Goal: Information Seeking & Learning: Learn about a topic

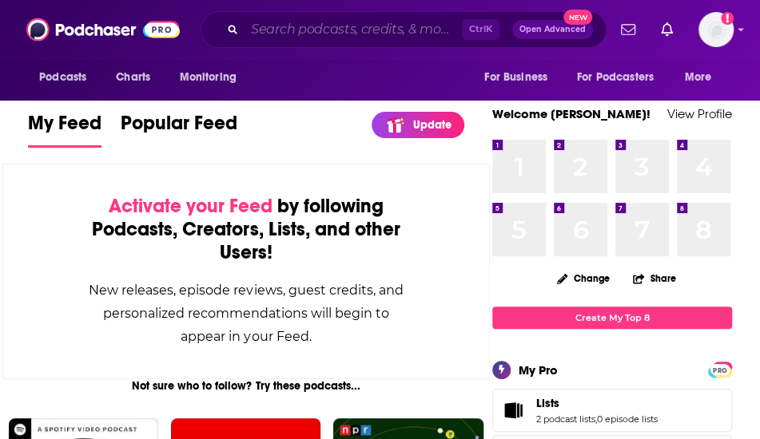
click at [296, 26] on input "Search podcasts, credits, & more..." at bounding box center [352, 30] width 217 height 26
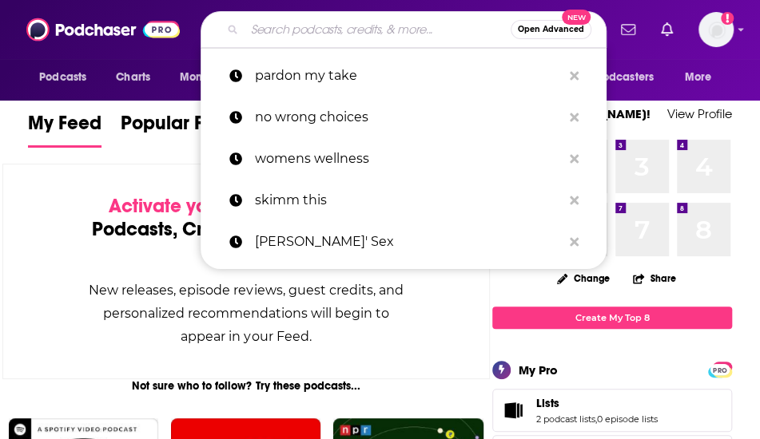
paste input "Skincast: A Podcast About Caring for Your Skin"
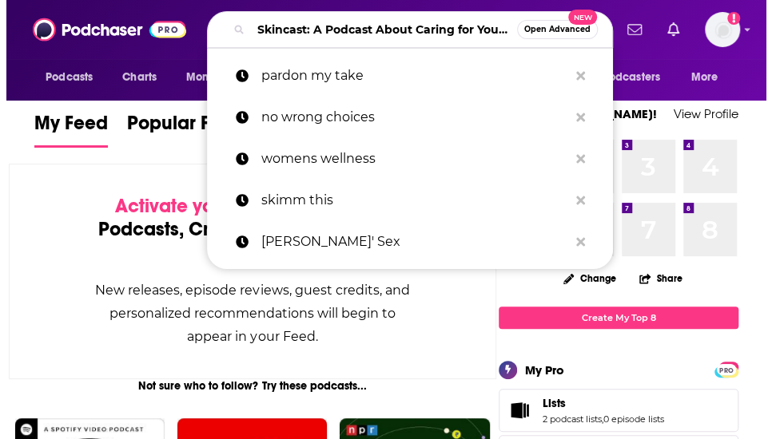
scroll to position [0, 53]
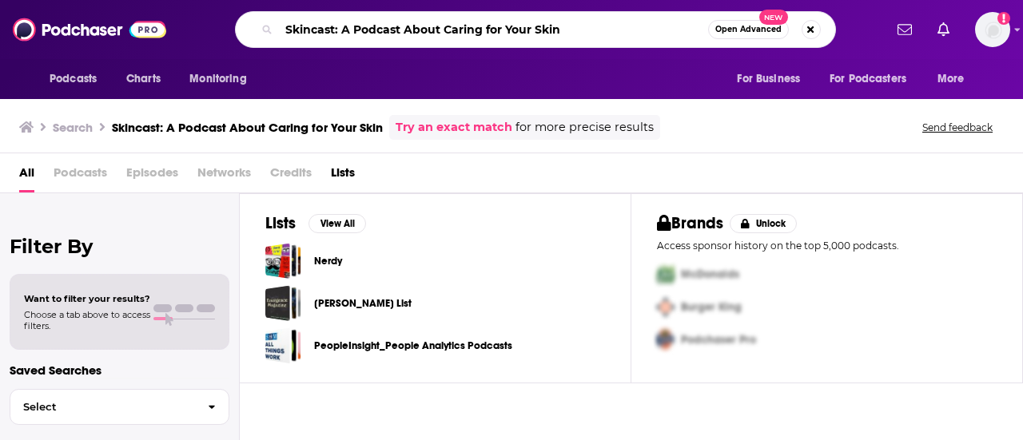
click at [335, 31] on input "Skincast: A Podcast About Caring for Your Skin" at bounding box center [493, 30] width 429 height 26
drag, startPoint x: 335, startPoint y: 31, endPoint x: 548, endPoint y: 22, distance: 213.5
click at [548, 22] on input "Skincast: A Podcast About Caring for Your Skin" at bounding box center [493, 30] width 429 height 26
type input "Skincast"
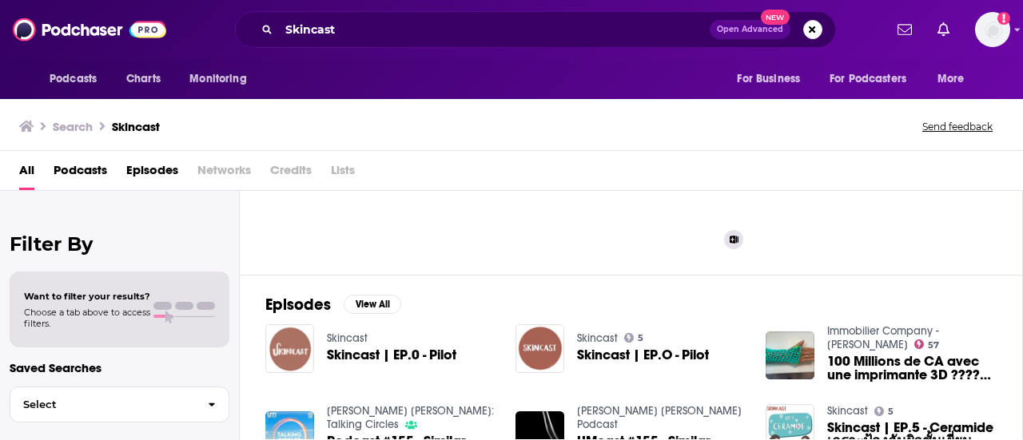
scroll to position [137, 0]
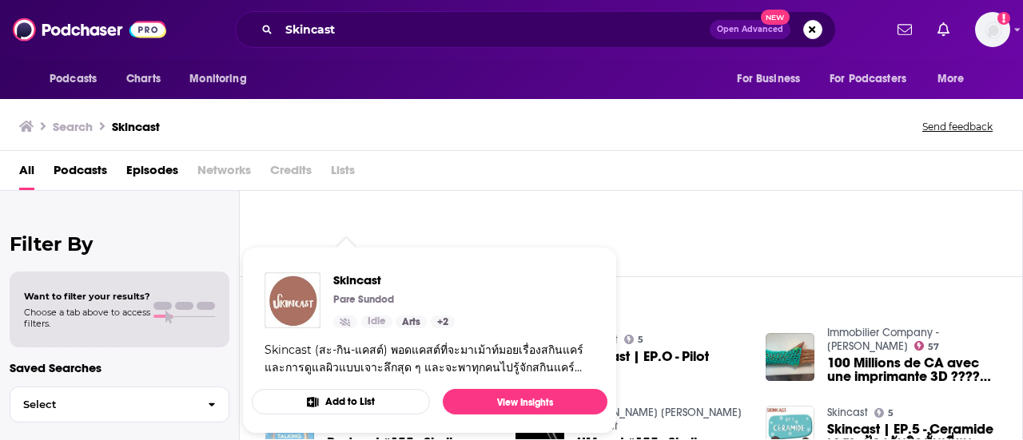
click at [657, 292] on div "Episodes View All Skincast Skincast | EP.0 - Pilot Skincast 5 Skincast | EP.O -…" at bounding box center [631, 422] width 783 height 292
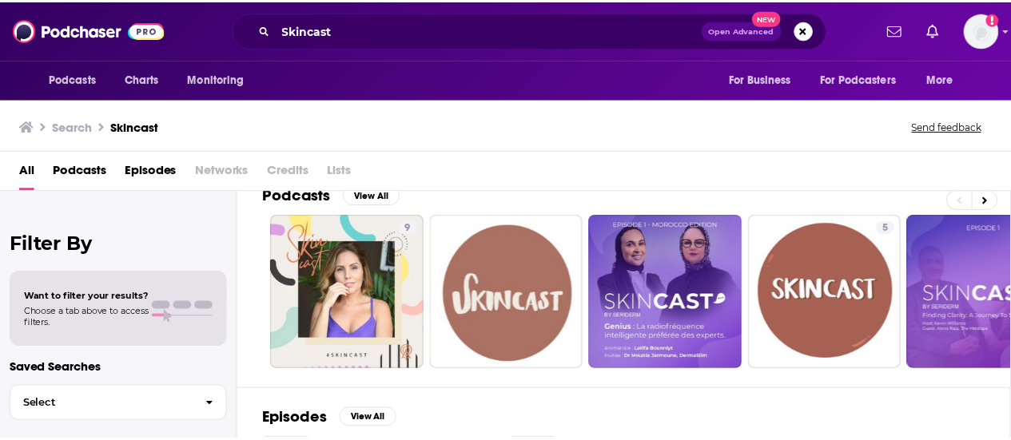
scroll to position [24, 0]
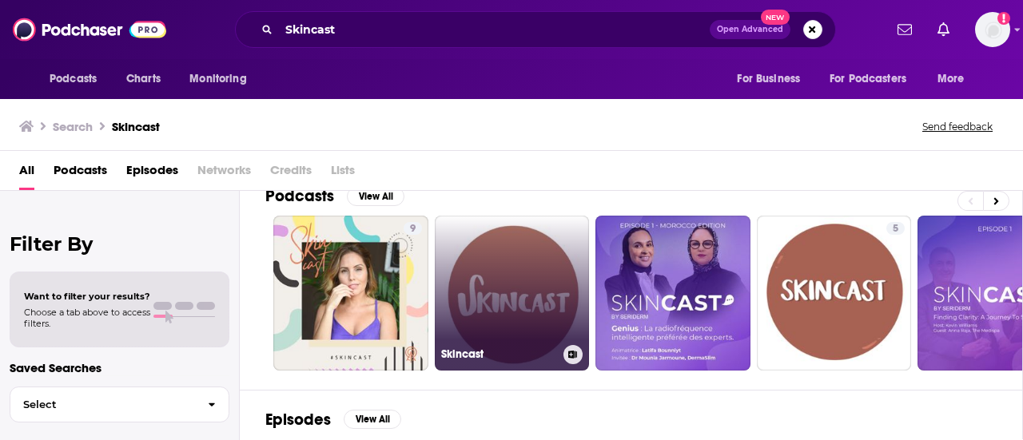
click at [524, 260] on link "Skincast" at bounding box center [512, 293] width 155 height 155
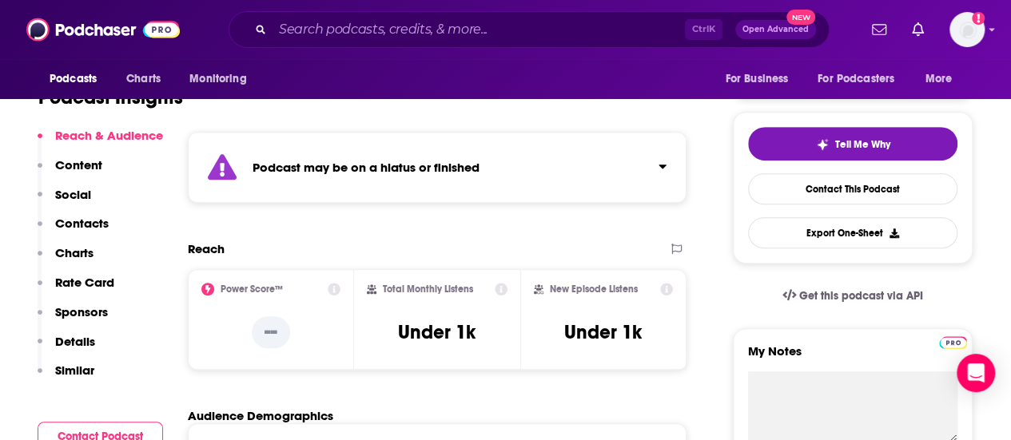
scroll to position [320, 0]
click at [524, 159] on div "Podcast may be on a hiatus or finished" at bounding box center [437, 166] width 498 height 71
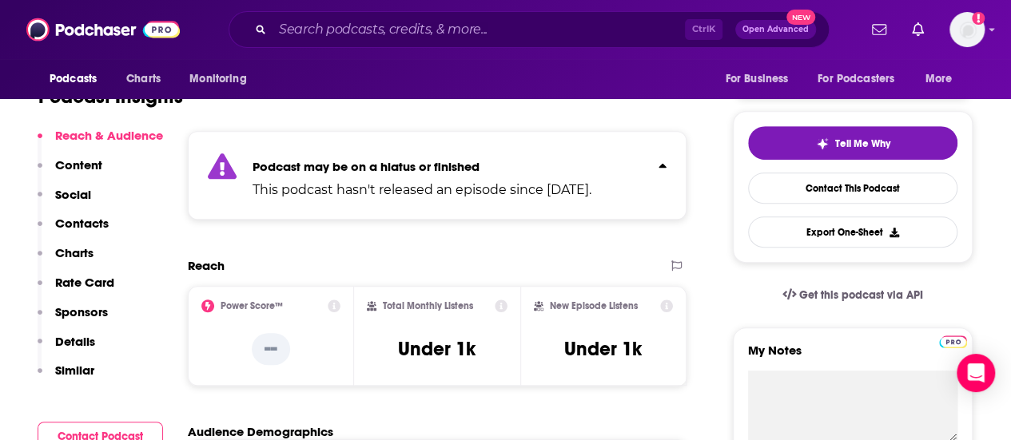
click at [524, 159] on p "Podcast may be on a hiatus or finished" at bounding box center [421, 166] width 339 height 15
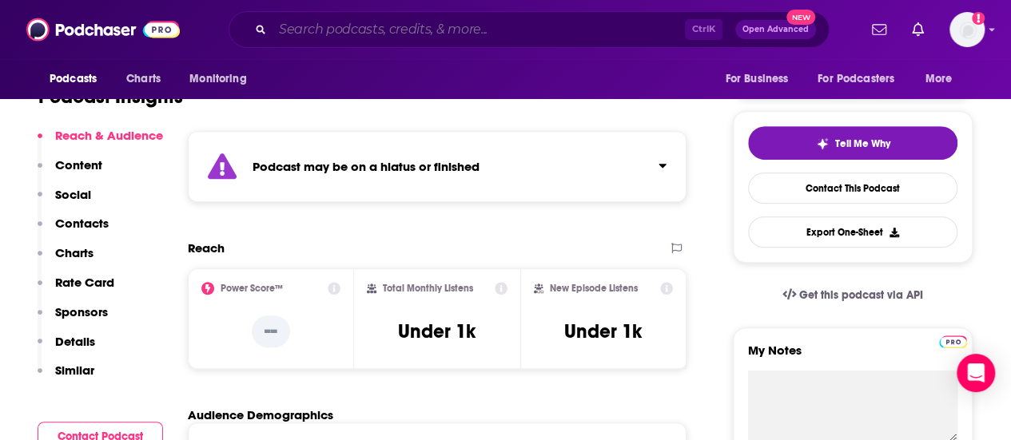
click at [320, 25] on input "Search podcasts, credits, & more..." at bounding box center [478, 30] width 412 height 26
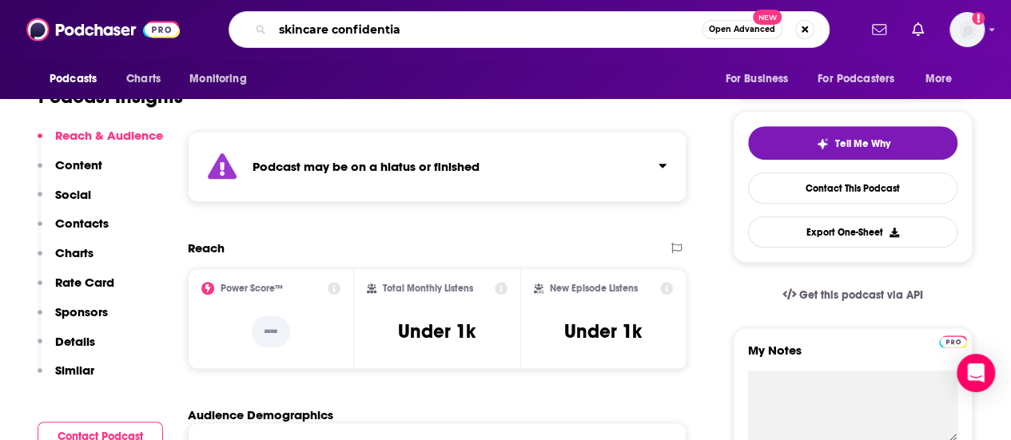
type input "skincare confidential"
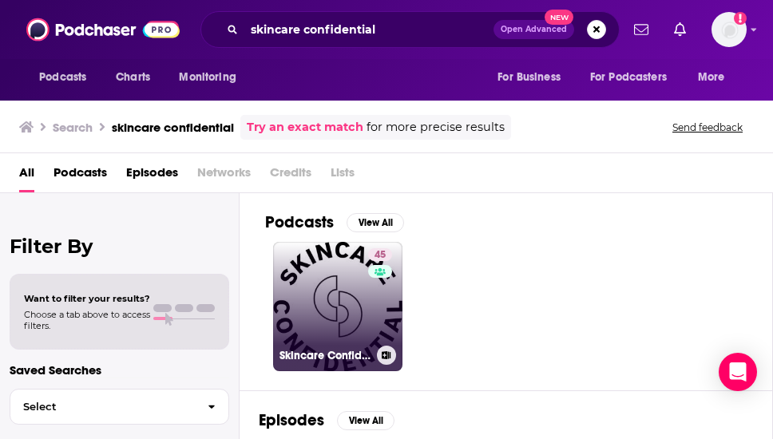
click at [336, 335] on link "45 Skincare Confidential" at bounding box center [337, 306] width 129 height 129
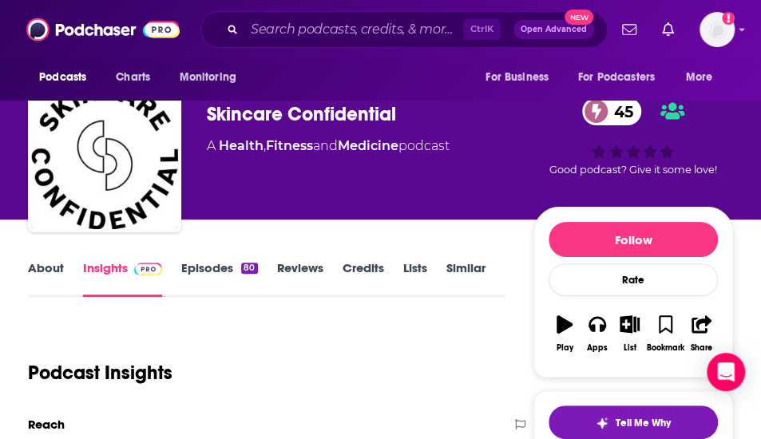
scroll to position [36, 0]
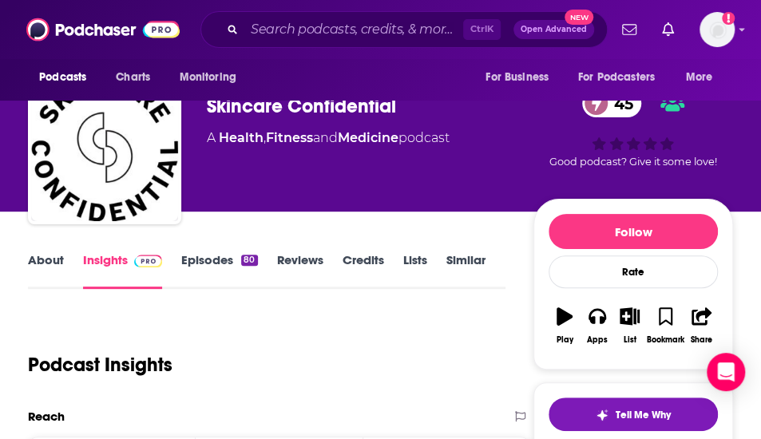
click at [213, 262] on link "Episodes 80" at bounding box center [219, 270] width 76 height 37
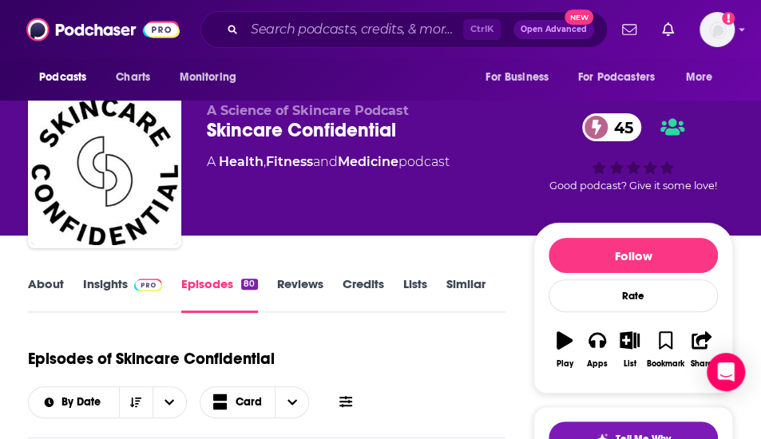
scroll to position [11, 0]
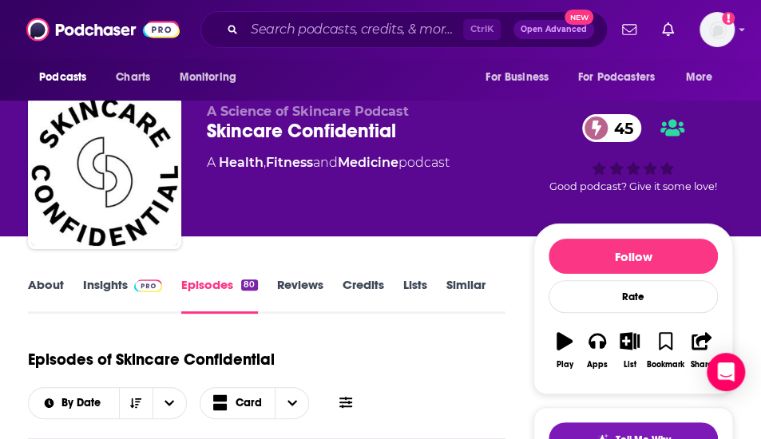
click at [110, 303] on link "Insights" at bounding box center [122, 295] width 79 height 37
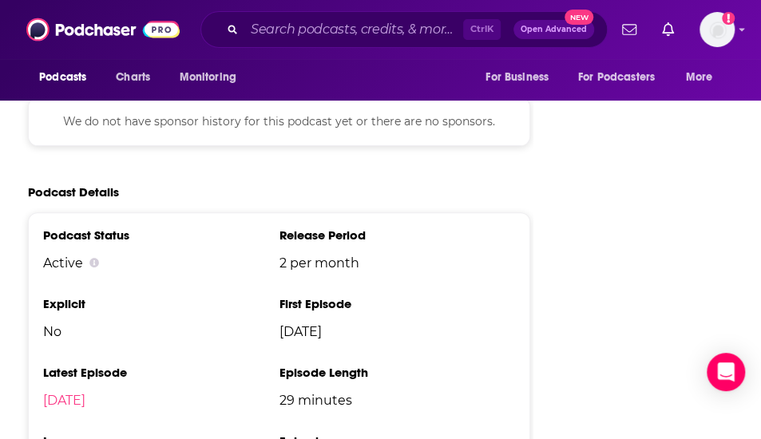
scroll to position [2371, 0]
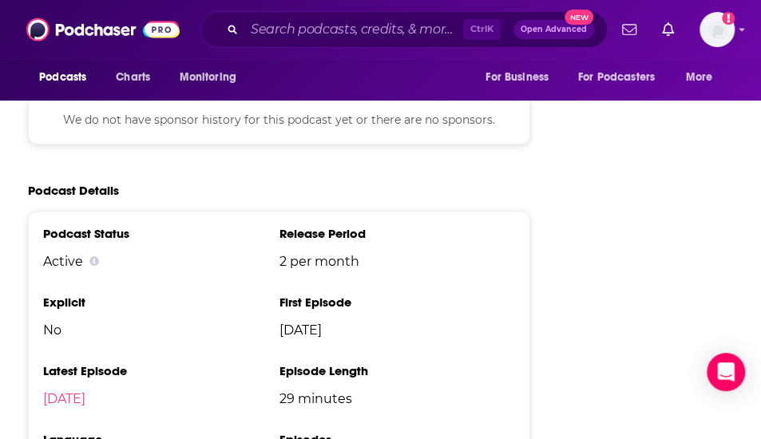
click at [177, 363] on li "Latest Episode [DATE]" at bounding box center [161, 391] width 236 height 56
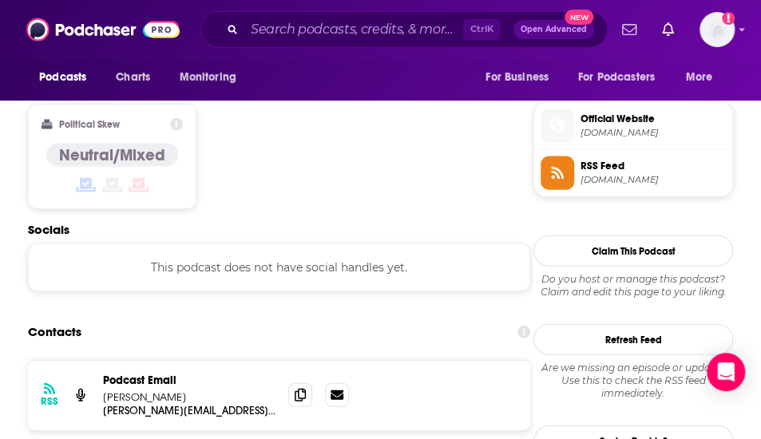
scroll to position [1239, 0]
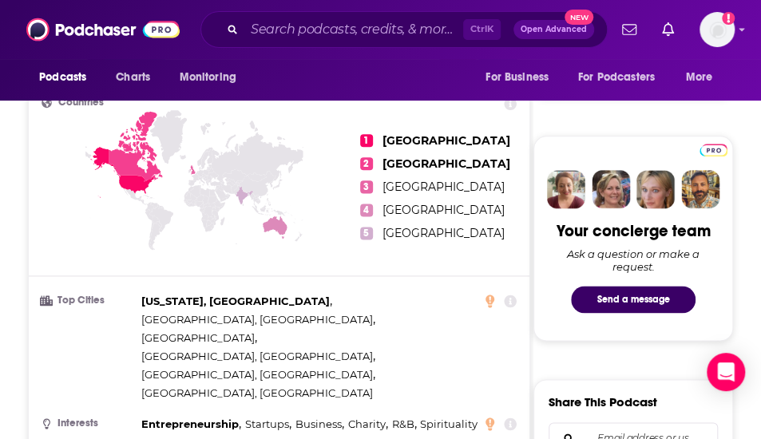
scroll to position [900, 0]
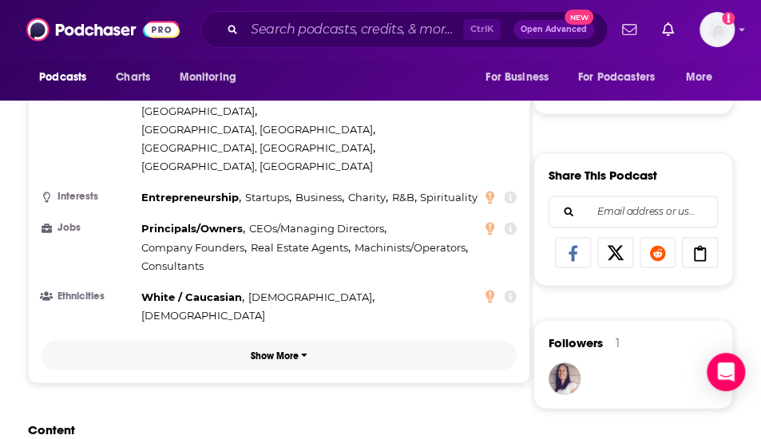
click at [291, 340] on button "Show More" at bounding box center [279, 355] width 475 height 30
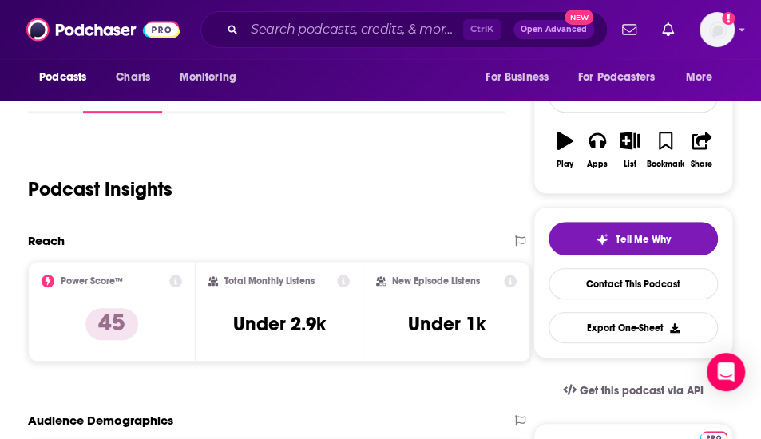
scroll to position [165, 0]
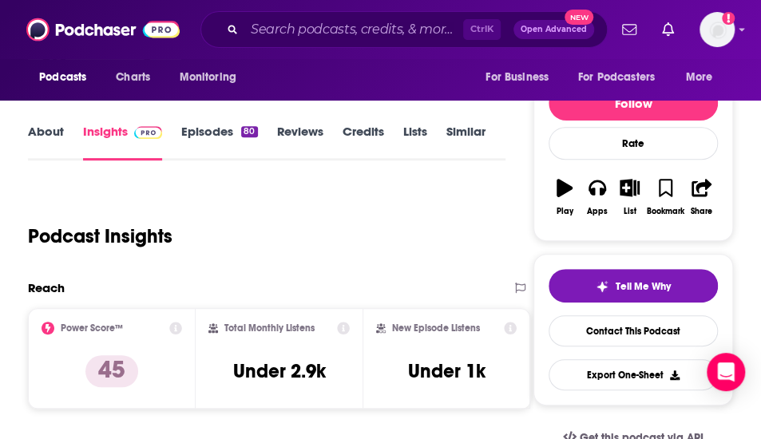
click at [251, 209] on div "Podcast Insights" at bounding box center [260, 226] width 464 height 81
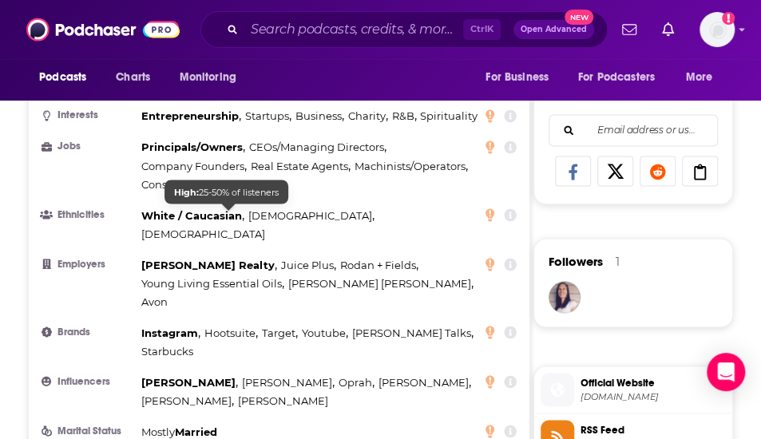
scroll to position [983, 0]
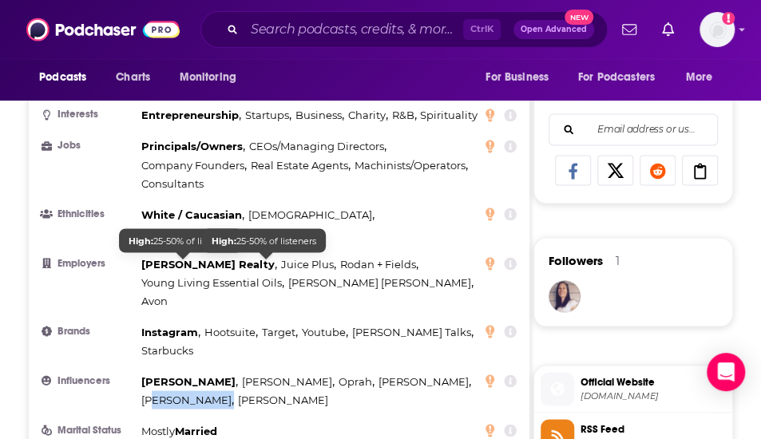
drag, startPoint x: 157, startPoint y: 268, endPoint x: 231, endPoint y: 264, distance: 73.6
click at [231, 372] on div "[PERSON_NAME] , [PERSON_NAME] , [PERSON_NAME] , [PERSON_NAME] , [PERSON_NAME] ,…" at bounding box center [311, 390] width 341 height 37
click at [238, 393] on span "[PERSON_NAME]" at bounding box center [283, 399] width 90 height 13
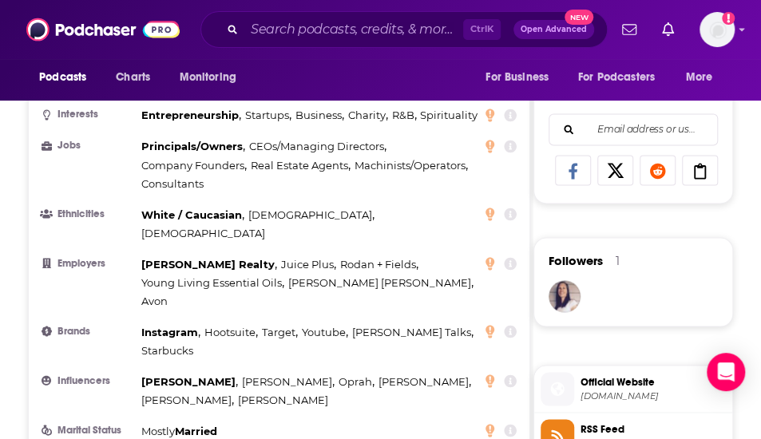
click at [364, 422] on li "Marital Status Mostly [DEMOGRAPHIC_DATA]" at bounding box center [279, 431] width 475 height 18
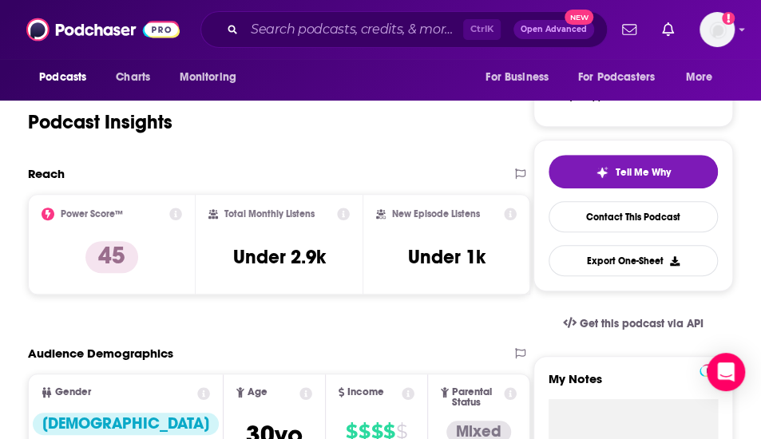
scroll to position [255, 0]
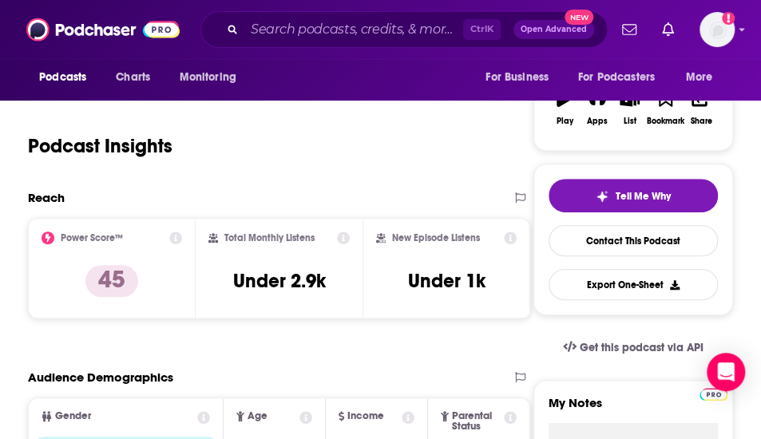
click at [227, 194] on div "Reach" at bounding box center [263, 197] width 470 height 15
drag, startPoint x: 227, startPoint y: 194, endPoint x: 214, endPoint y: 156, distance: 40.4
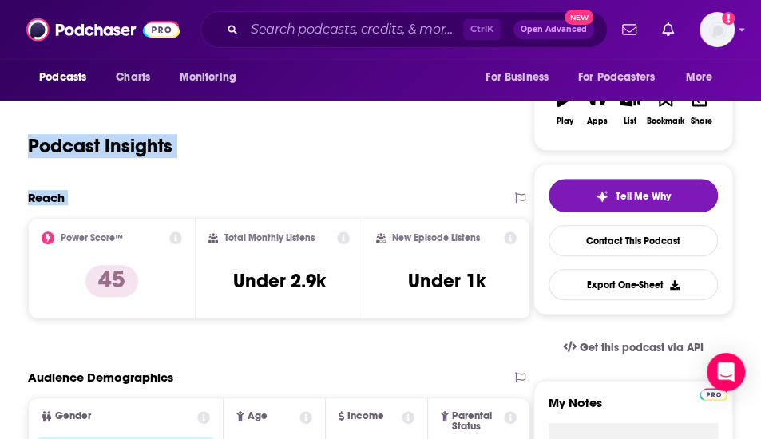
click at [214, 156] on div "Podcast Insights" at bounding box center [260, 136] width 464 height 81
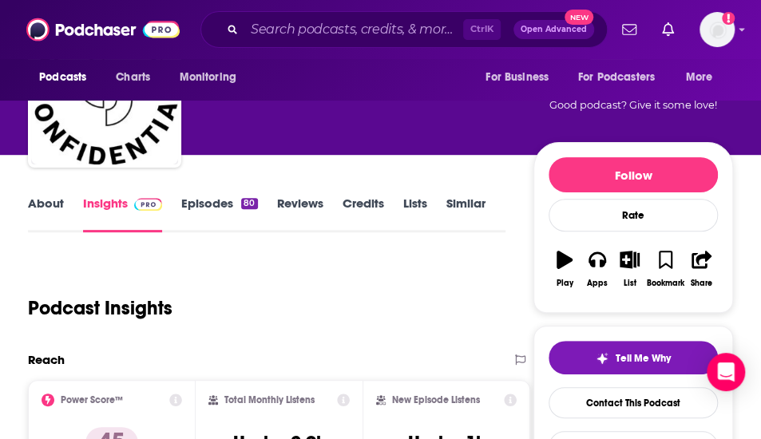
scroll to position [93, 0]
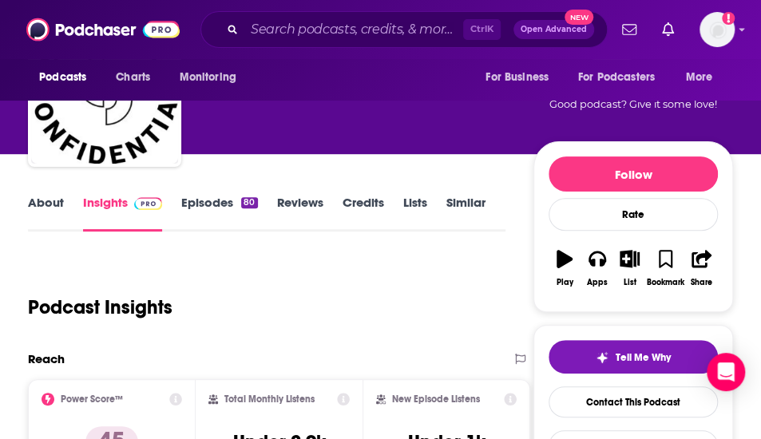
click at [62, 201] on link "About" at bounding box center [46, 213] width 36 height 37
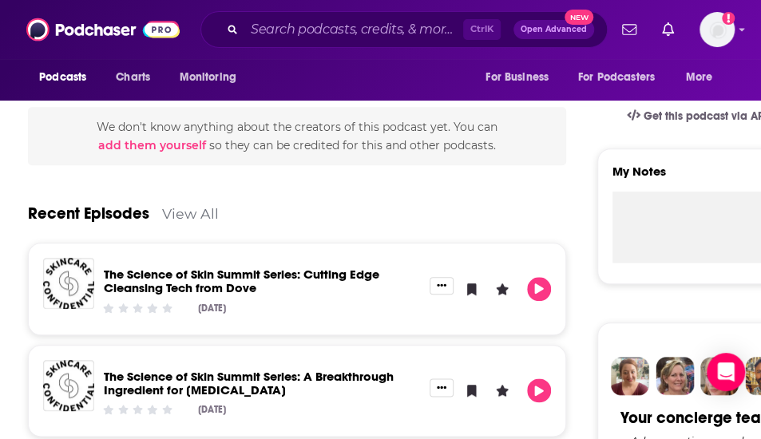
scroll to position [374, 0]
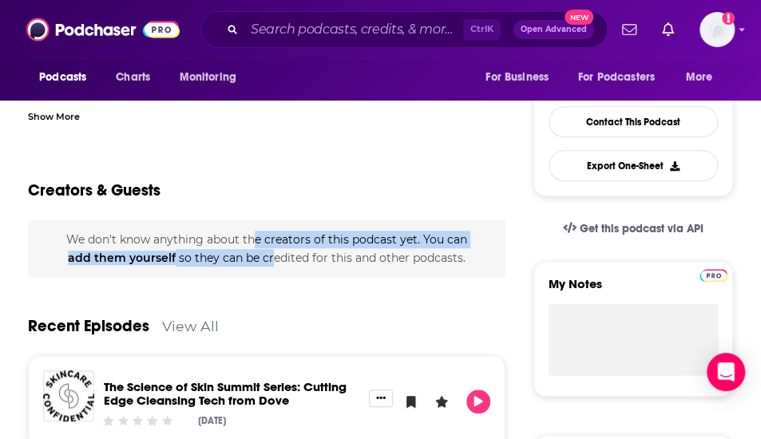
drag, startPoint x: 257, startPoint y: 237, endPoint x: 273, endPoint y: 251, distance: 21.0
click at [273, 251] on span "We don't know anything about the creators of this podcast yet . You can add the…" at bounding box center [266, 248] width 401 height 32
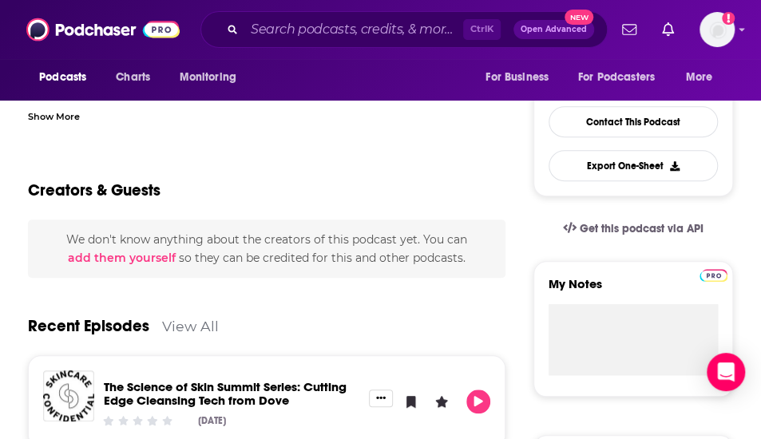
click at [154, 183] on h2 "Creators & Guests" at bounding box center [94, 191] width 133 height 20
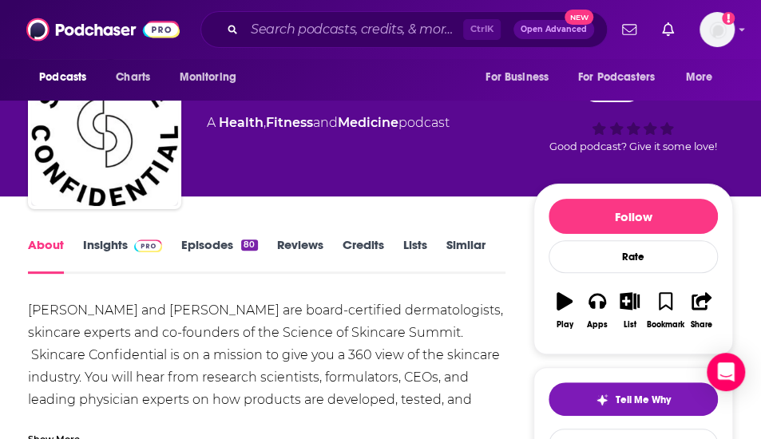
scroll to position [52, 0]
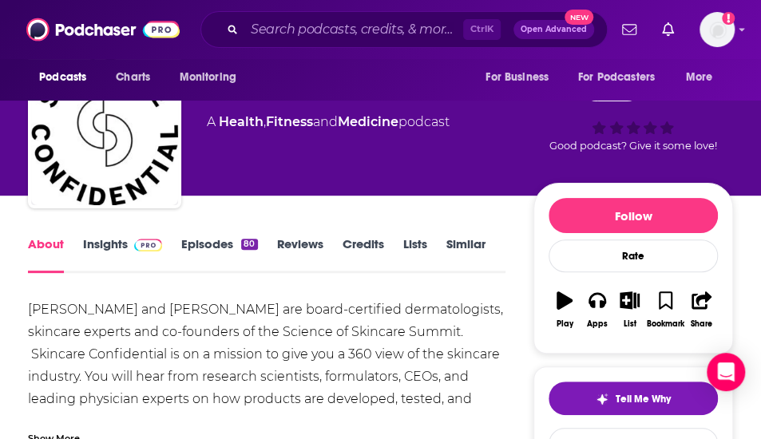
click at [219, 248] on link "Episodes 80" at bounding box center [219, 254] width 76 height 37
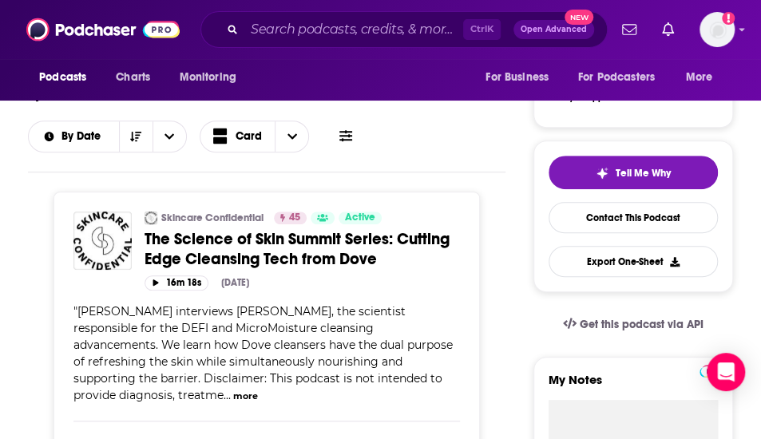
scroll to position [343, 0]
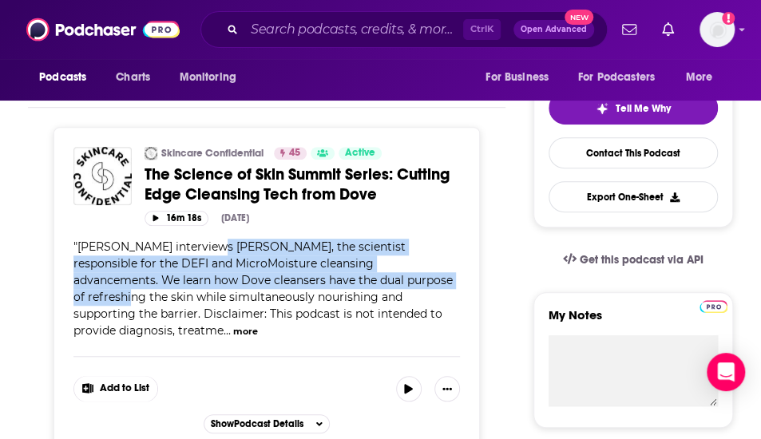
drag, startPoint x: 369, startPoint y: 280, endPoint x: 202, endPoint y: 244, distance: 171.0
click at [202, 244] on span "[PERSON_NAME] interviews [PERSON_NAME], the scientist responsible for the DEFI …" at bounding box center [262, 289] width 379 height 98
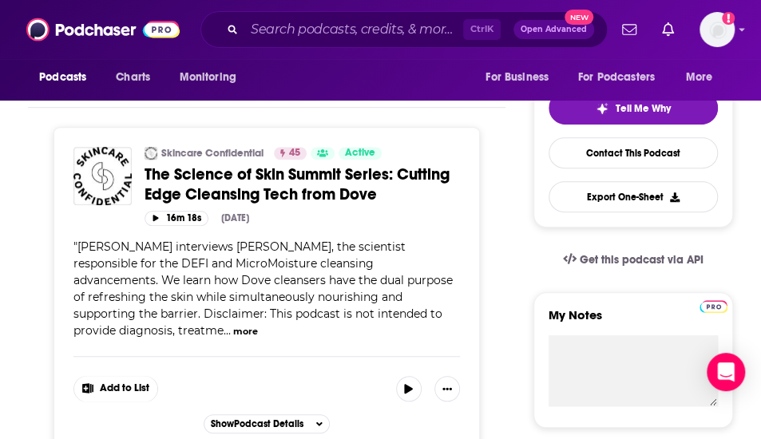
scroll to position [629, 0]
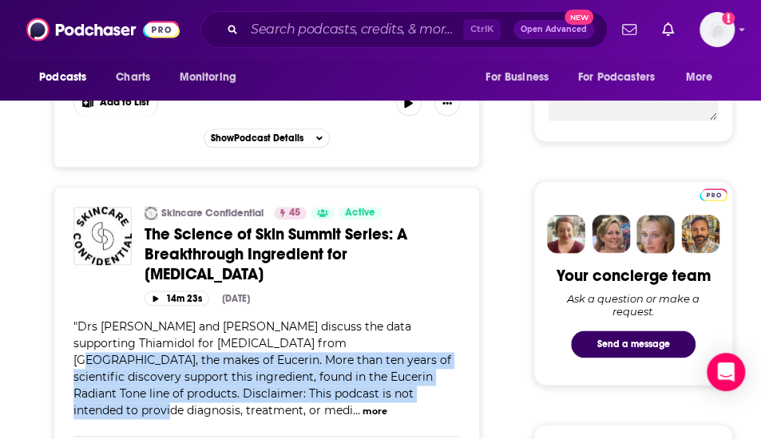
drag, startPoint x: 259, startPoint y: 309, endPoint x: 299, endPoint y: 362, distance: 66.1
click at [299, 362] on div "Skincare Confidential 45 Active Categories Health + 7 The Science of Skin Summi…" at bounding box center [266, 318] width 386 height 223
click at [373, 405] on button "more" at bounding box center [375, 412] width 25 height 14
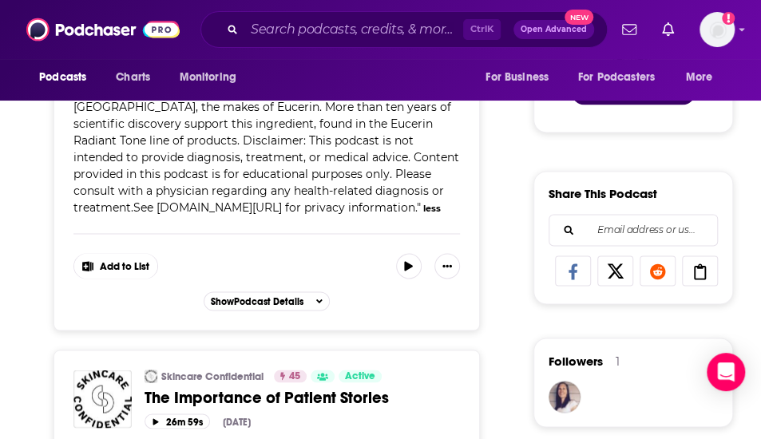
scroll to position [1049, 0]
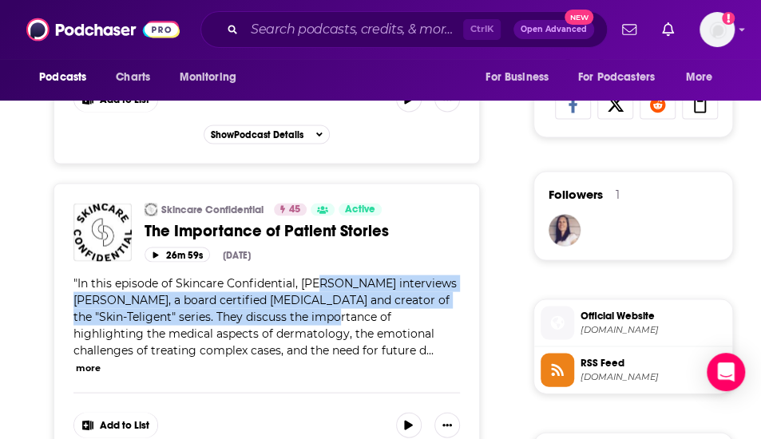
drag, startPoint x: 306, startPoint y: 249, endPoint x: 316, endPoint y: 228, distance: 23.9
click at [316, 276] on span "In this episode of Skincare Confidential, [PERSON_NAME] interviews [PERSON_NAME…" at bounding box center [264, 316] width 383 height 81
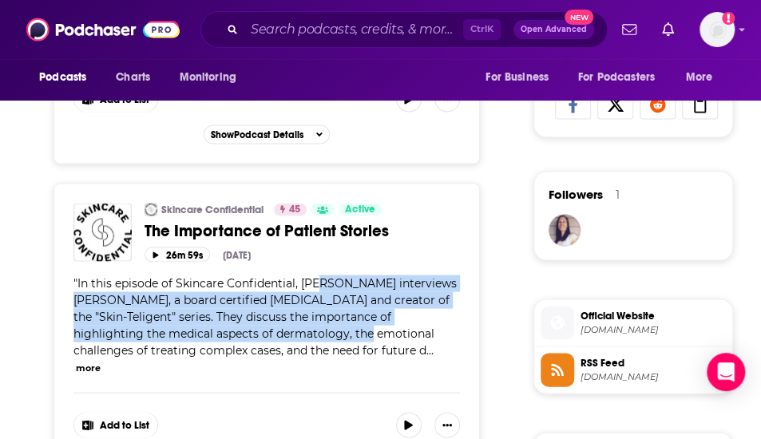
drag, startPoint x: 316, startPoint y: 228, endPoint x: 309, endPoint y: 272, distance: 45.3
click at [309, 276] on span "In this episode of Skincare Confidential, [PERSON_NAME] interviews [PERSON_NAME…" at bounding box center [264, 316] width 383 height 81
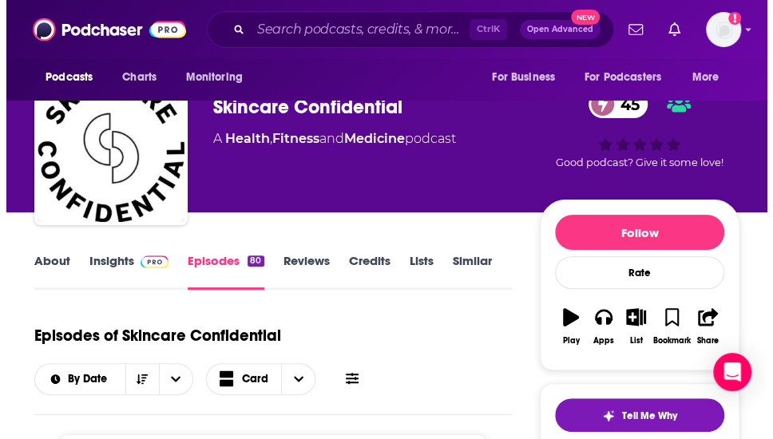
scroll to position [0, 0]
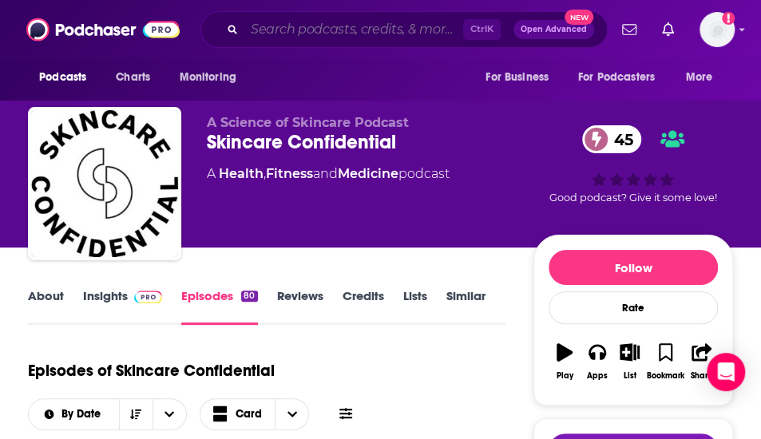
click at [297, 39] on input "Search podcasts, credits, & more..." at bounding box center [353, 30] width 219 height 26
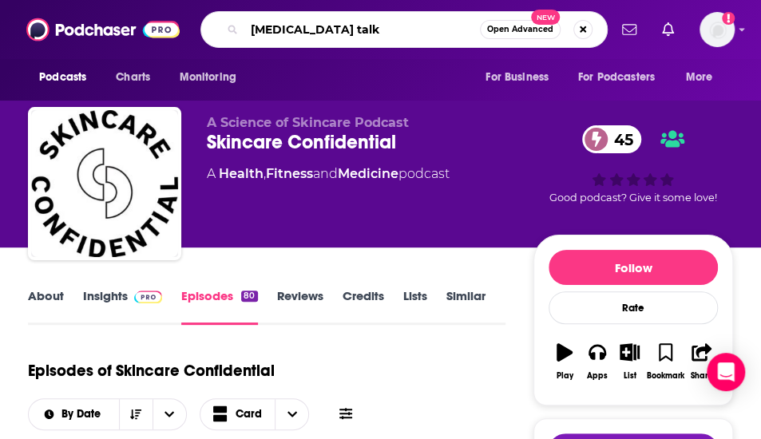
type input "[MEDICAL_DATA] talks"
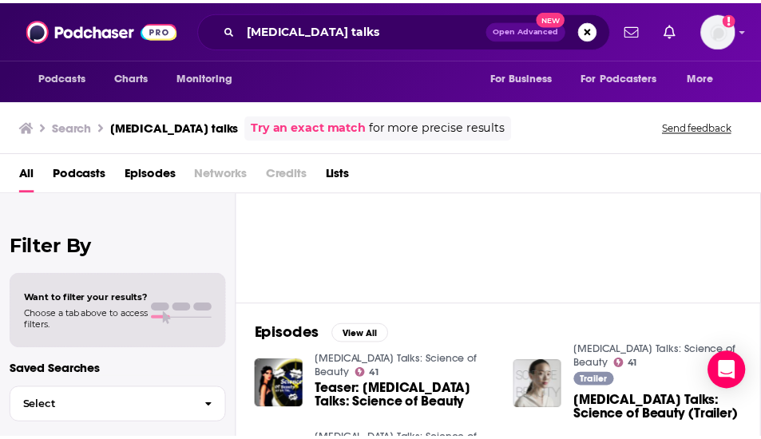
scroll to position [87, 0]
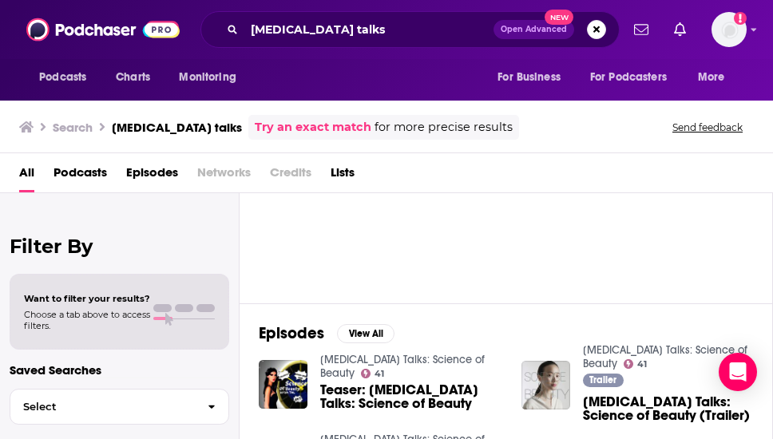
click at [422, 353] on link "[MEDICAL_DATA] Talks: Science of Beauty" at bounding box center [402, 366] width 165 height 27
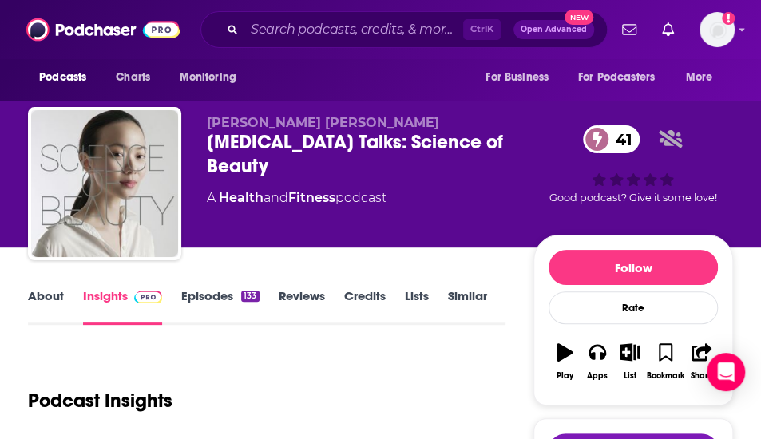
scroll to position [6, 0]
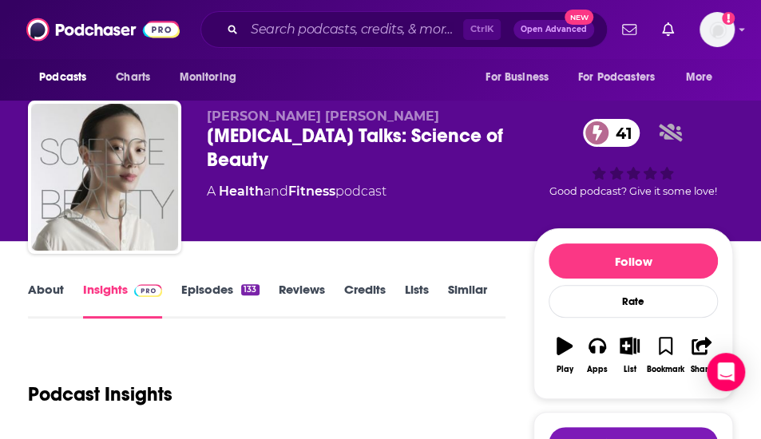
click at [236, 292] on link "Episodes 133" at bounding box center [219, 300] width 77 height 37
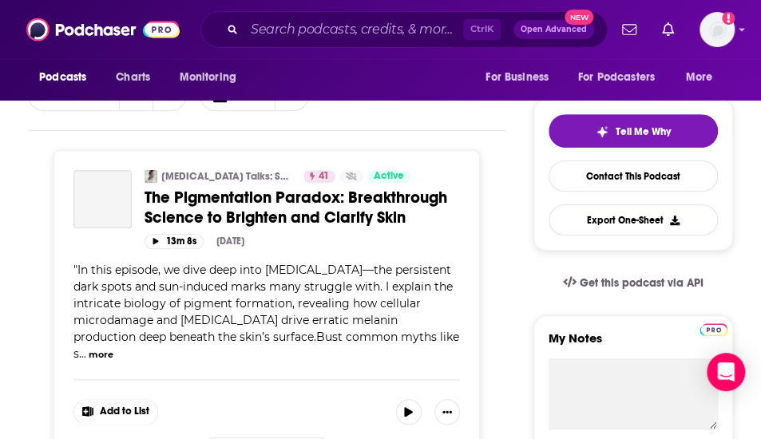
scroll to position [322, 0]
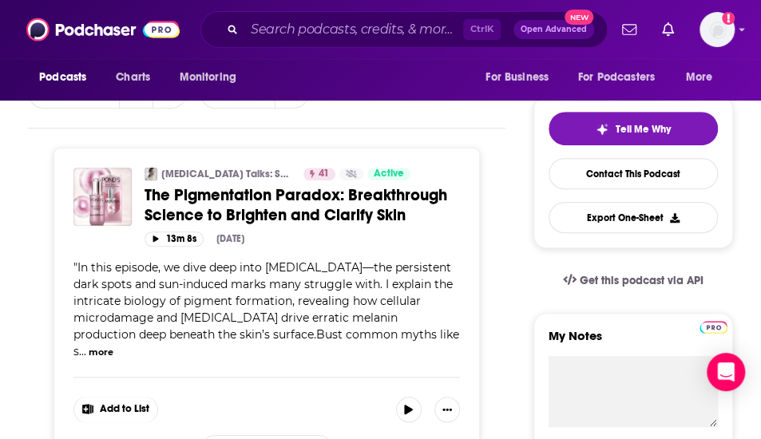
click at [113, 352] on button "more" at bounding box center [101, 353] width 25 height 14
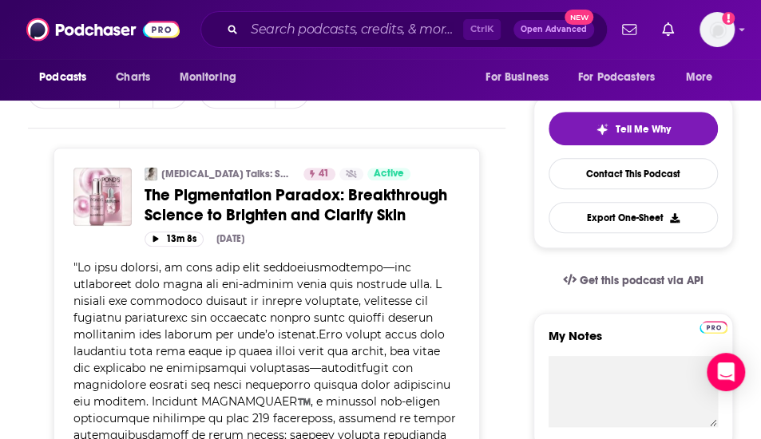
scroll to position [376, 0]
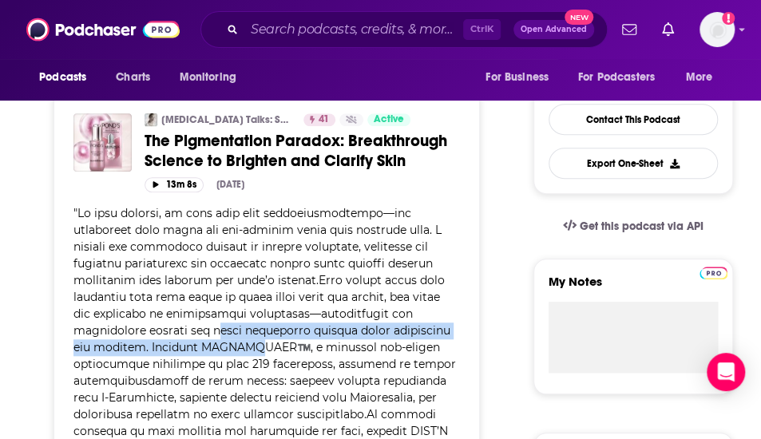
drag, startPoint x: 215, startPoint y: 334, endPoint x: 230, endPoint y: 362, distance: 31.8
click at [230, 362] on span at bounding box center [265, 397] width 385 height 383
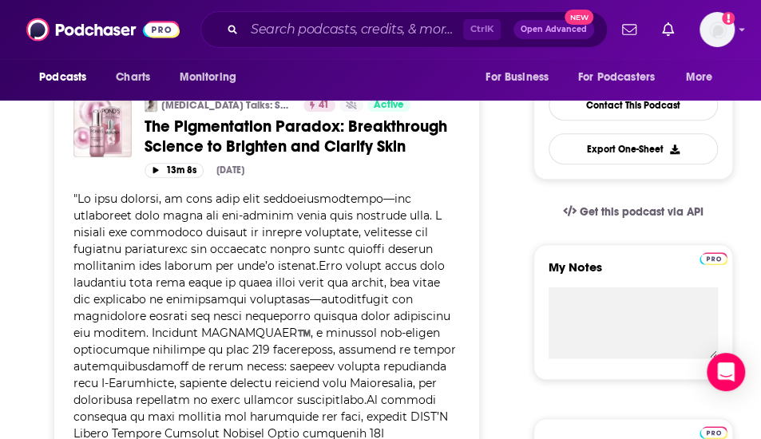
click at [230, 362] on span at bounding box center [265, 383] width 385 height 383
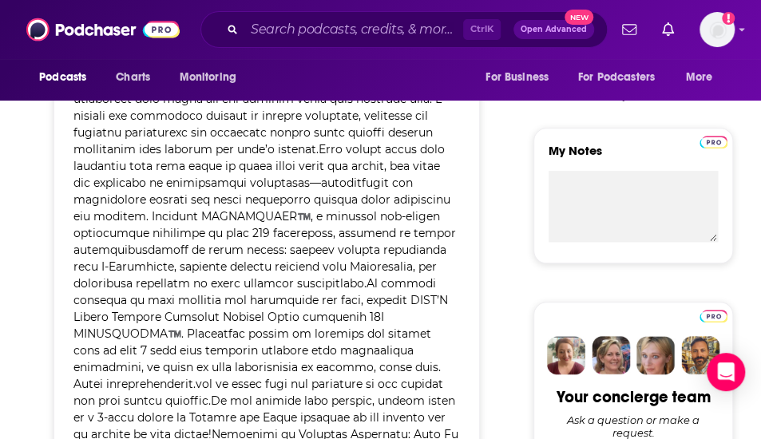
scroll to position [613, 0]
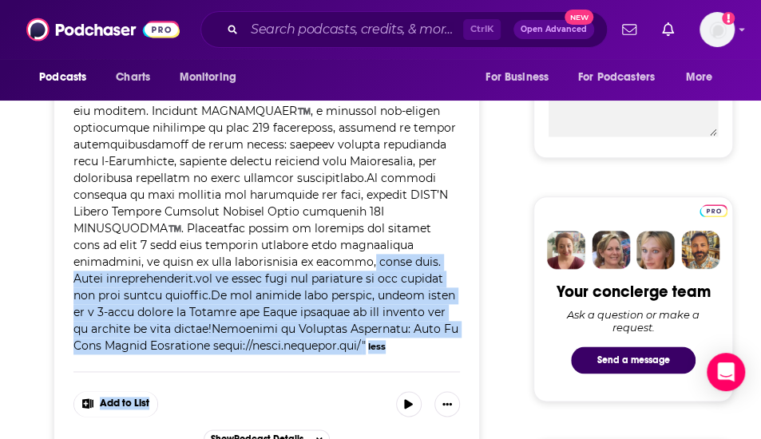
drag, startPoint x: 230, startPoint y: 362, endPoint x: 238, endPoint y: 253, distance: 108.9
click at [238, 253] on div "[MEDICAL_DATA] Talks: Science of Beauty 41 Active Categories Health + 1 The Pig…" at bounding box center [267, 163] width 426 height 612
click at [238, 253] on span at bounding box center [265, 161] width 385 height 383
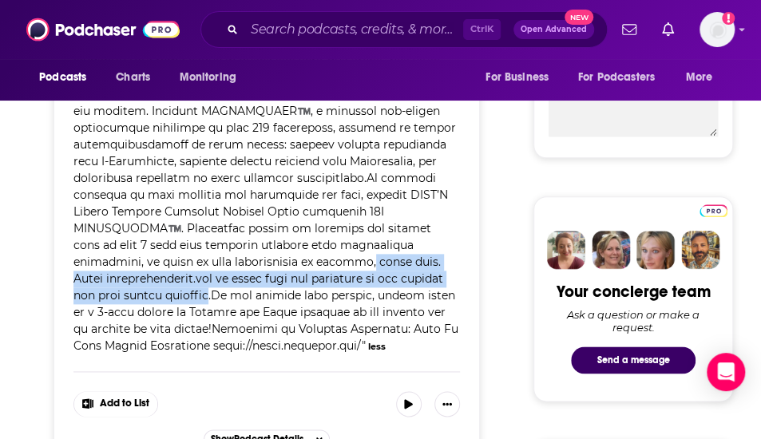
drag, startPoint x: 238, startPoint y: 253, endPoint x: 401, endPoint y: 271, distance: 163.9
click at [401, 271] on span at bounding box center [265, 161] width 385 height 383
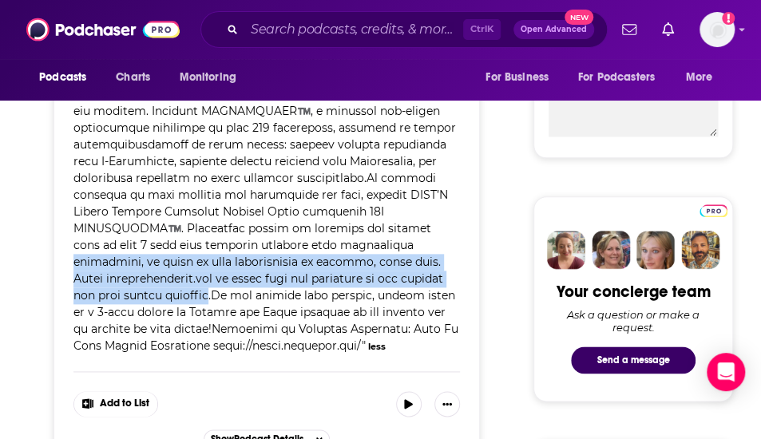
drag, startPoint x: 401, startPoint y: 271, endPoint x: 337, endPoint y: 247, distance: 68.3
click at [337, 247] on span at bounding box center [265, 161] width 385 height 383
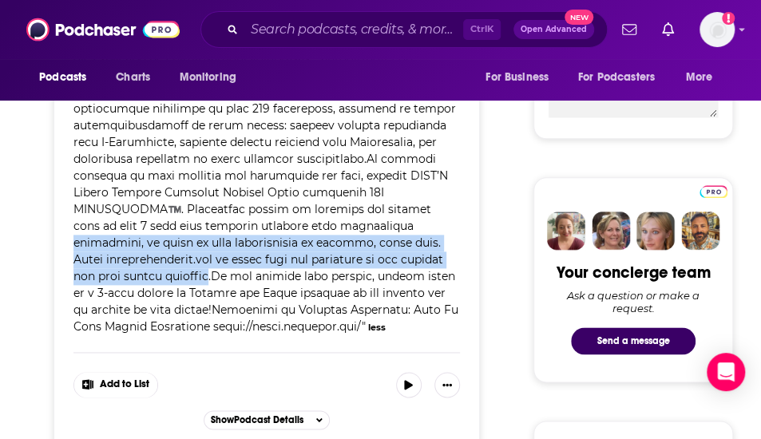
scroll to position [657, 0]
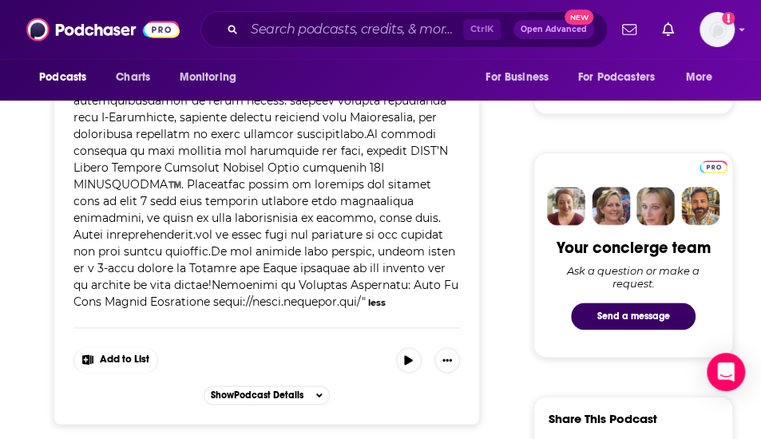
click at [337, 247] on span at bounding box center [265, 117] width 385 height 383
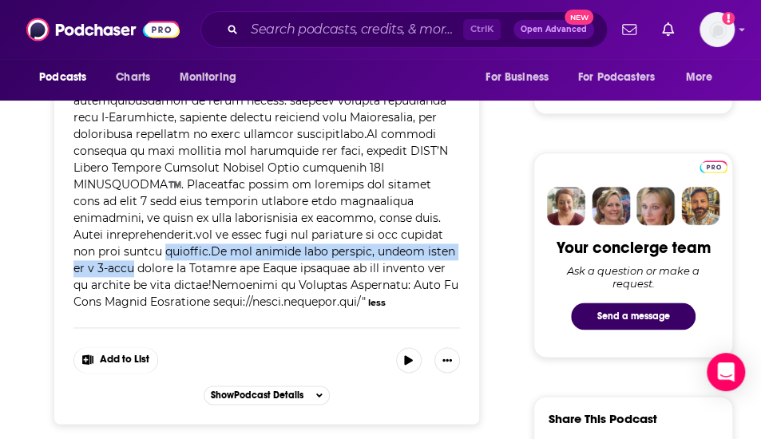
drag, startPoint x: 337, startPoint y: 247, endPoint x: 415, endPoint y: 234, distance: 79.3
click at [415, 234] on span at bounding box center [265, 117] width 385 height 383
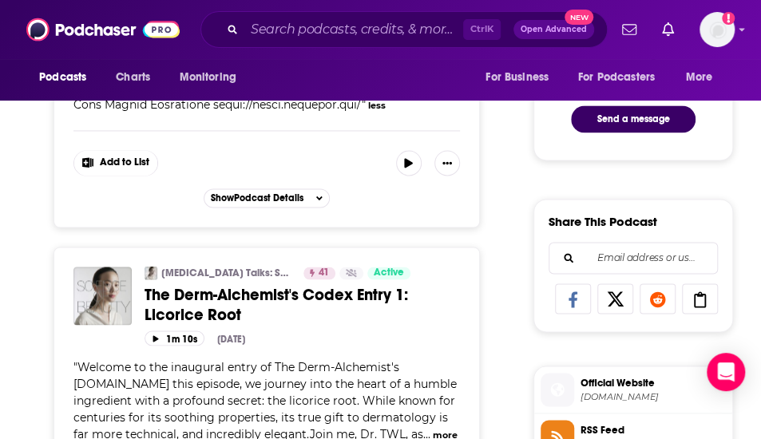
scroll to position [855, 0]
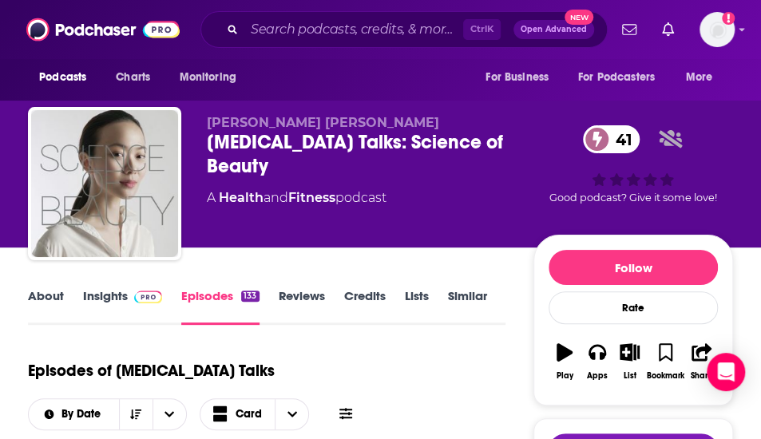
scroll to position [240, 0]
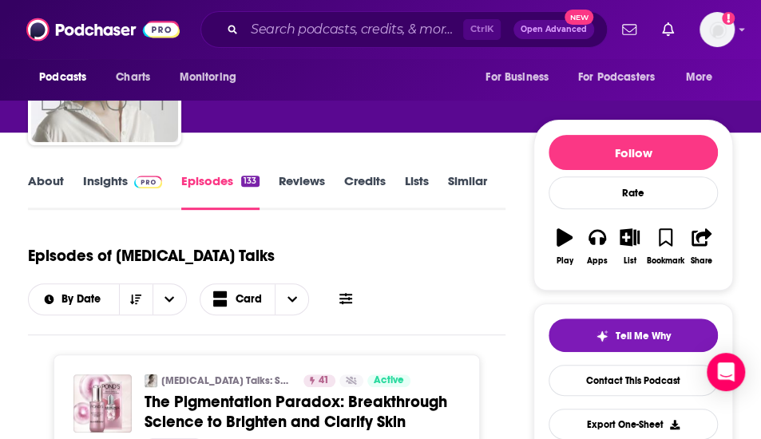
scroll to position [0, 0]
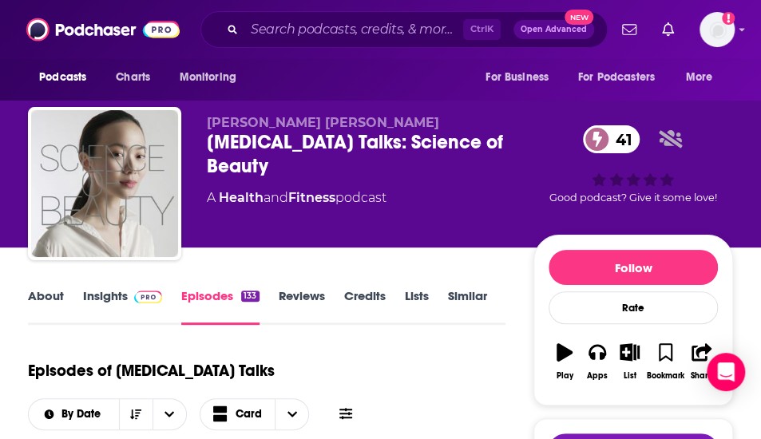
click at [34, 308] on link "About" at bounding box center [46, 306] width 36 height 37
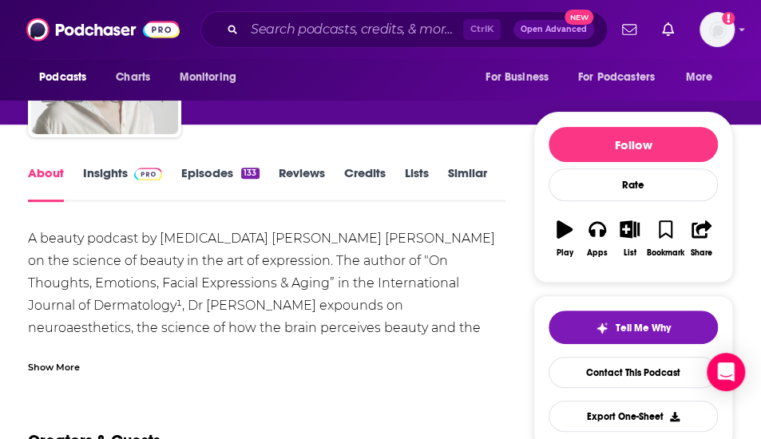
scroll to position [479, 0]
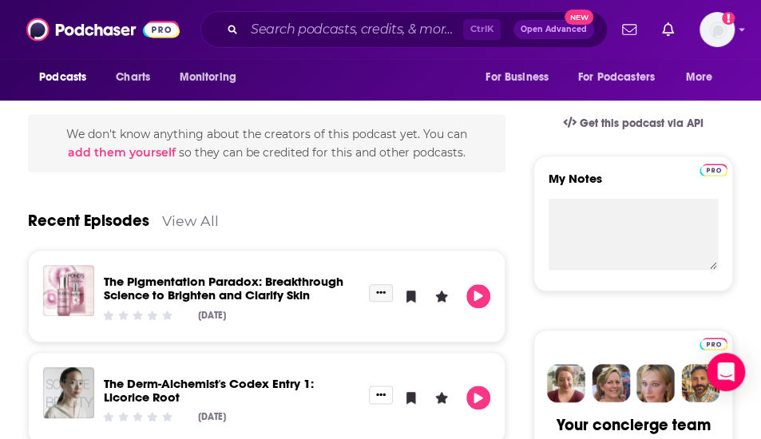
click at [380, 296] on button "Show More Button" at bounding box center [381, 293] width 24 height 18
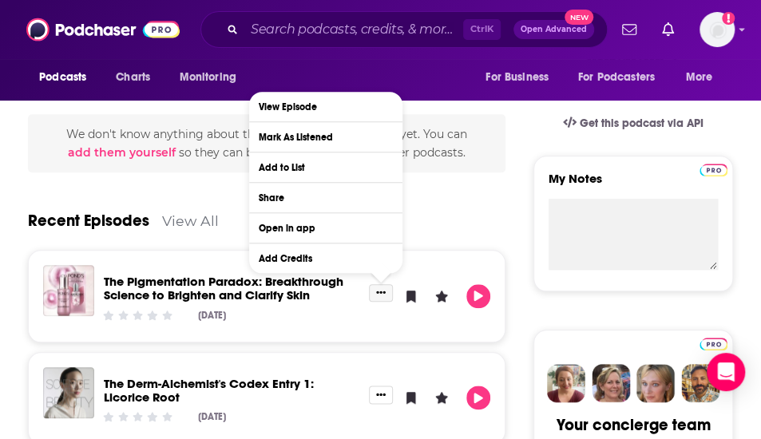
click at [380, 296] on button "Show More Button" at bounding box center [381, 293] width 24 height 18
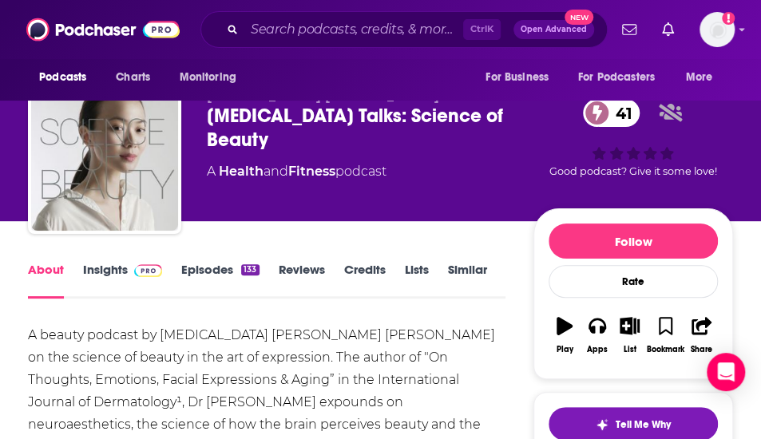
scroll to position [0, 0]
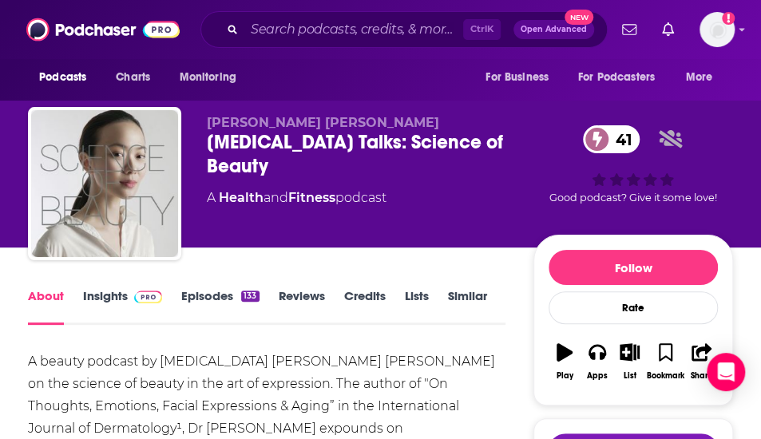
click at [241, 295] on div "133" at bounding box center [250, 296] width 18 height 11
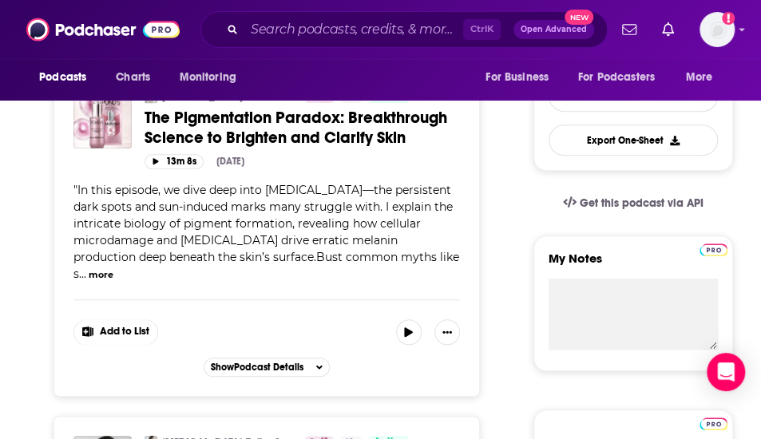
scroll to position [719, 0]
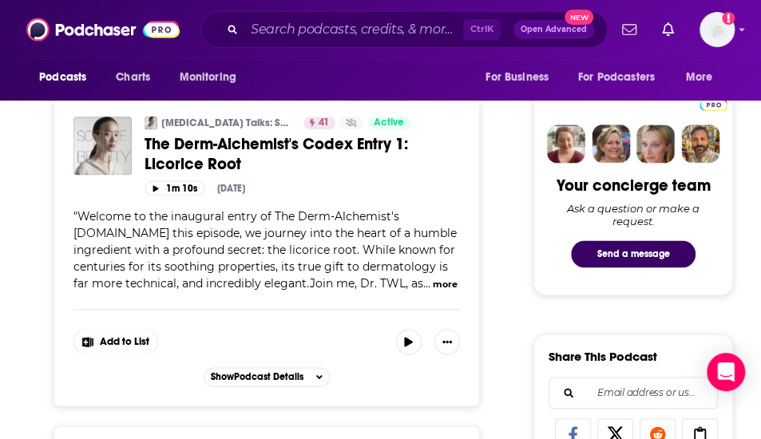
click at [433, 279] on button "more" at bounding box center [445, 285] width 25 height 14
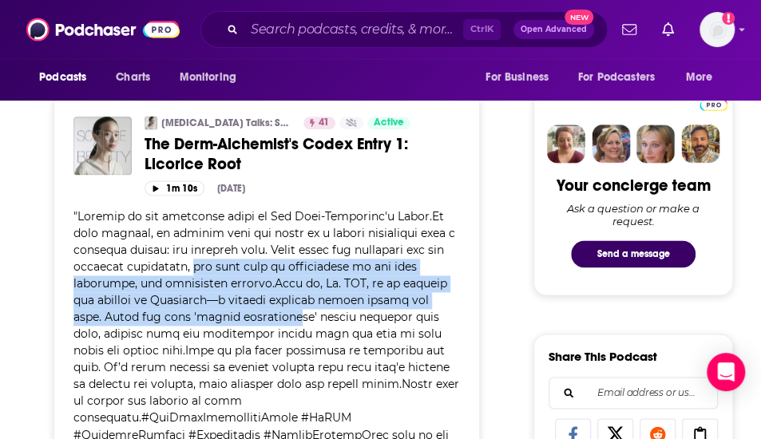
drag, startPoint x: 189, startPoint y: 268, endPoint x: 217, endPoint y: 304, distance: 46.0
click at [217, 304] on div "" " less" at bounding box center [266, 377] width 386 height 336
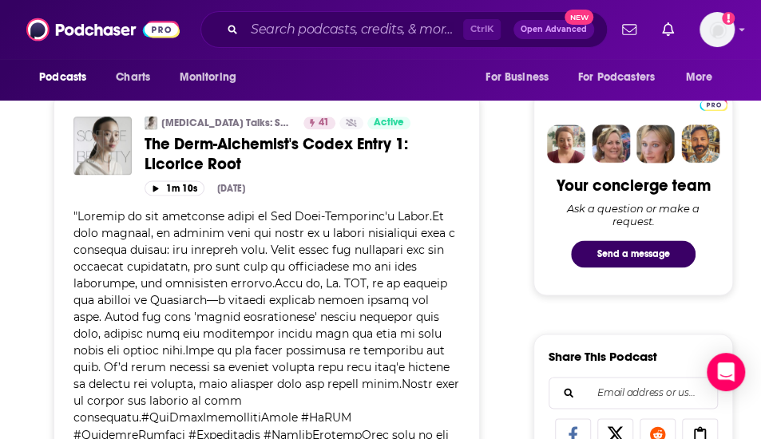
click at [217, 305] on span at bounding box center [266, 375] width 386 height 333
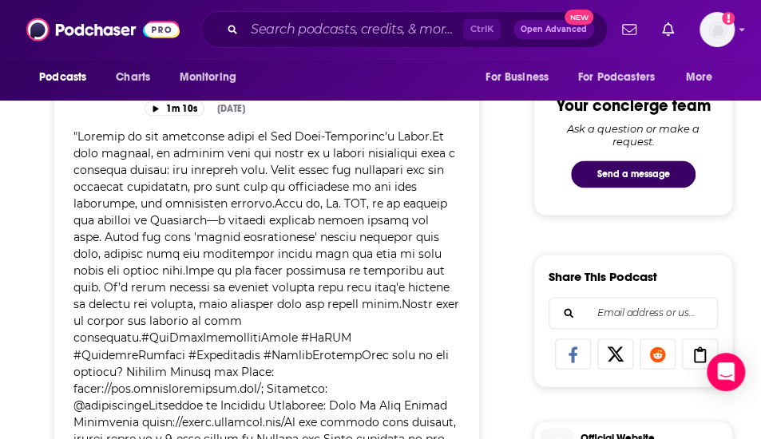
click at [227, 289] on span at bounding box center [266, 295] width 386 height 333
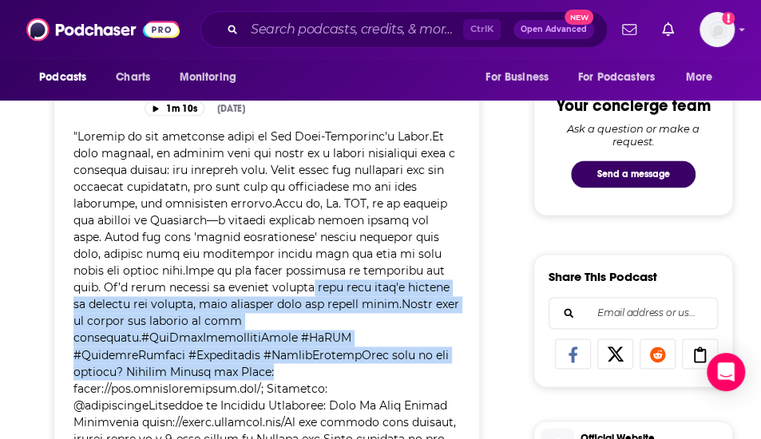
drag, startPoint x: 227, startPoint y: 289, endPoint x: 345, endPoint y: 357, distance: 136.3
click at [345, 357] on div "" " less" at bounding box center [266, 297] width 386 height 336
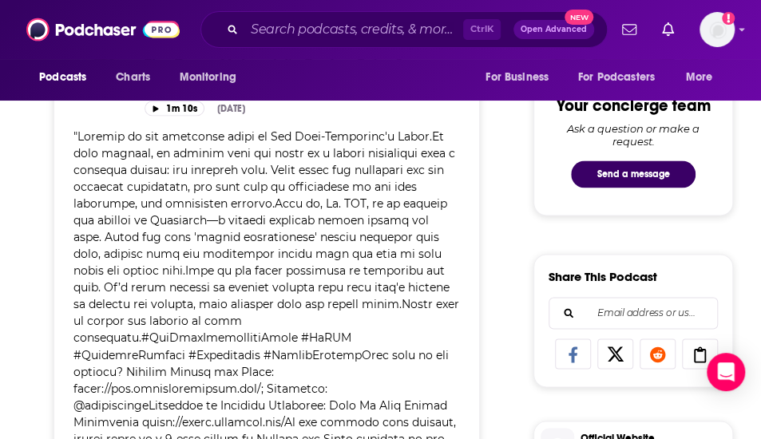
drag, startPoint x: 350, startPoint y: 359, endPoint x: 37, endPoint y: 343, distance: 313.6
click at [97, 362] on span at bounding box center [266, 295] width 386 height 333
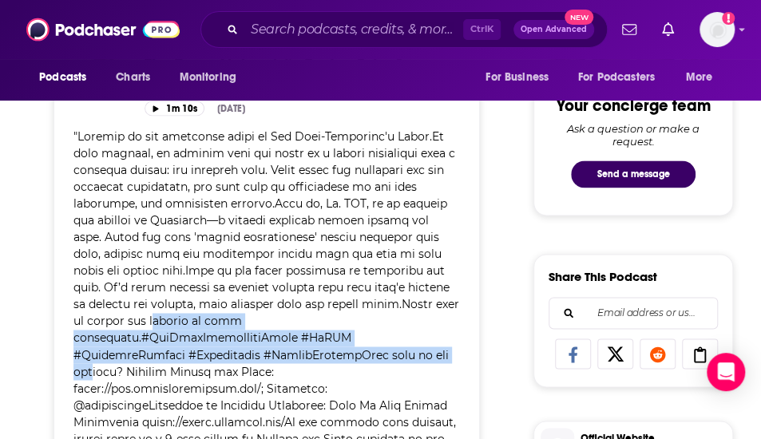
drag, startPoint x: 98, startPoint y: 354, endPoint x: 99, endPoint y: 316, distance: 37.6
click at [99, 316] on span at bounding box center [266, 295] width 386 height 333
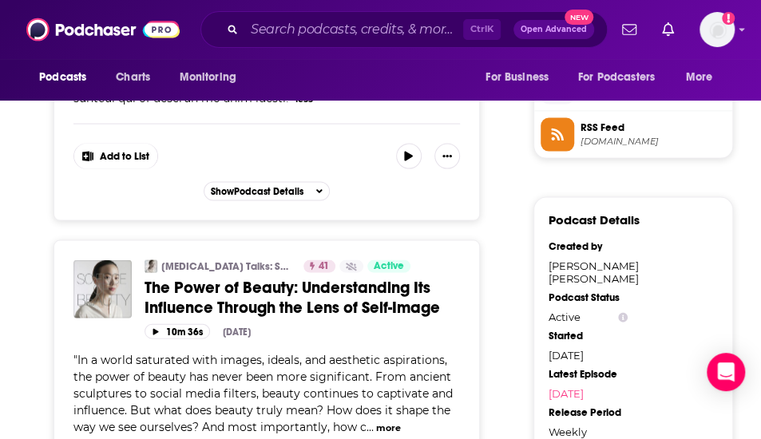
scroll to position [1198, 0]
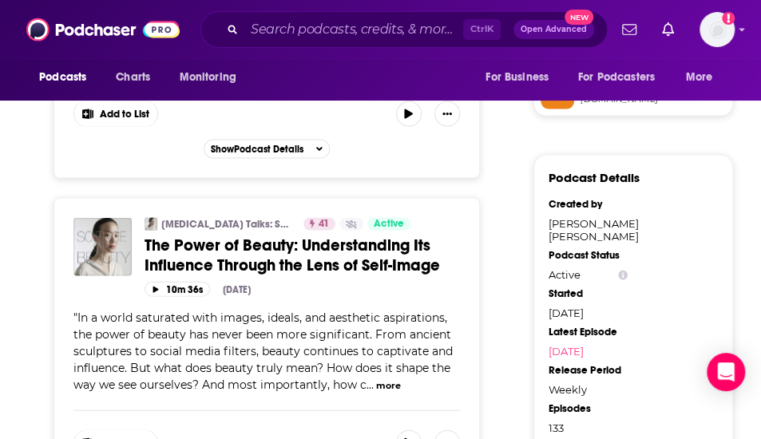
click at [387, 379] on button "more" at bounding box center [388, 386] width 25 height 14
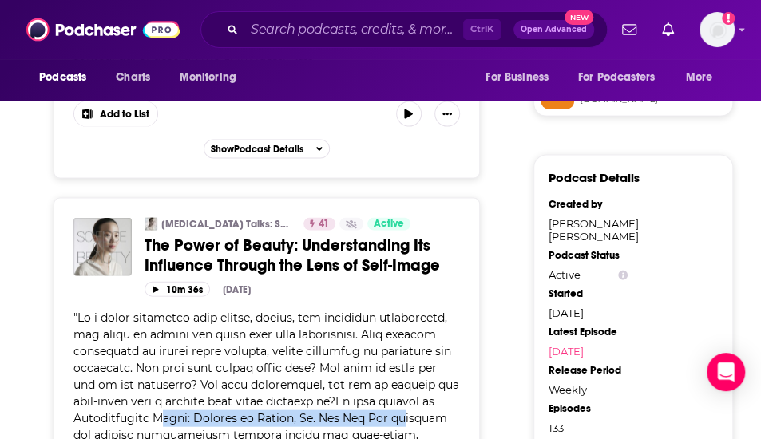
drag, startPoint x: 166, startPoint y: 387, endPoint x: 398, endPoint y: 392, distance: 231.7
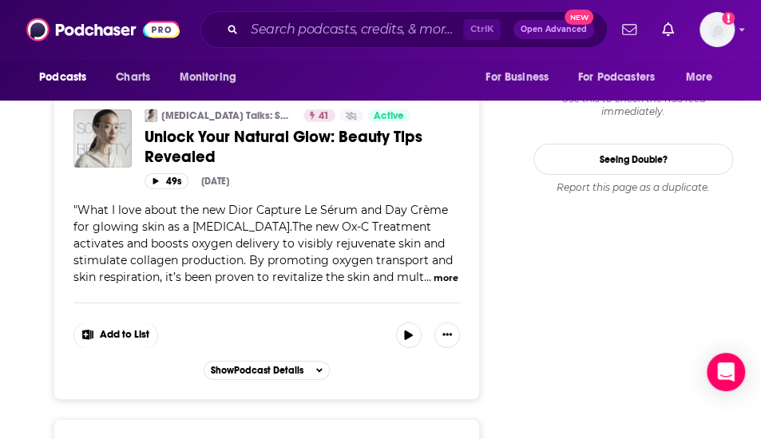
scroll to position [1909, 0]
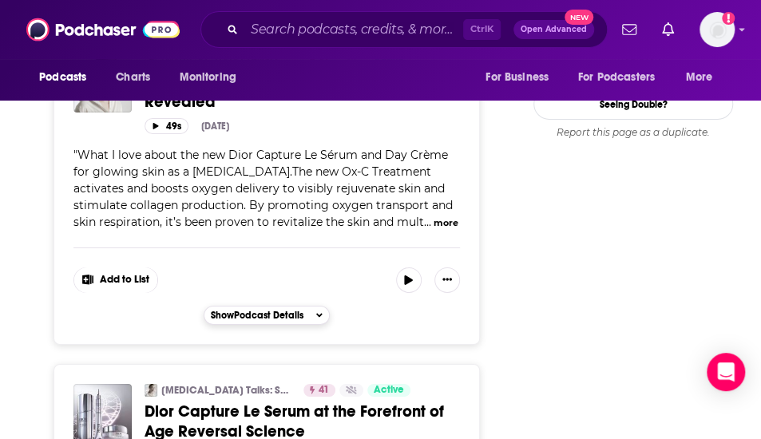
click at [289, 310] on span "Show Podcast Details" at bounding box center [257, 315] width 93 height 11
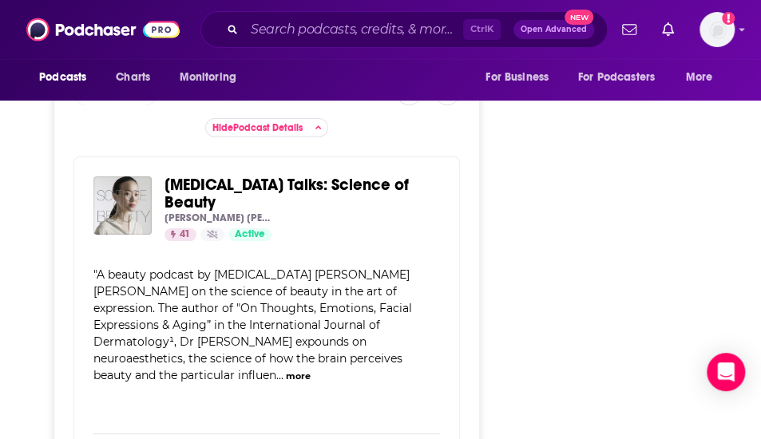
scroll to position [2098, 0]
click at [292, 369] on button "more" at bounding box center [298, 376] width 25 height 14
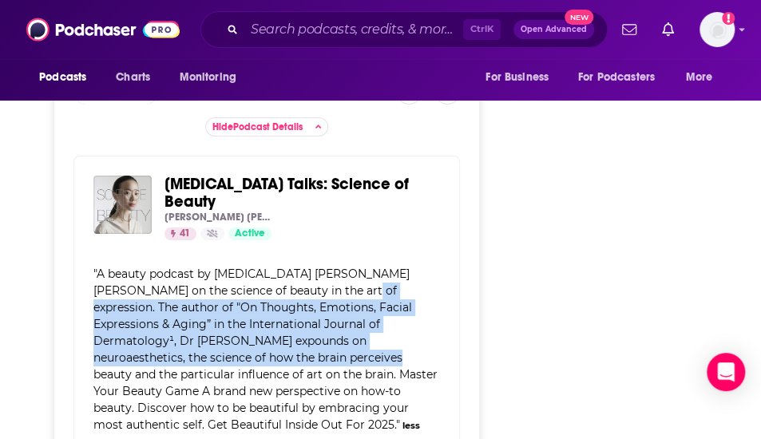
drag, startPoint x: 224, startPoint y: 320, endPoint x: 304, endPoint y: 272, distance: 93.6
click at [315, 266] on div "" A beauty podcast by [MEDICAL_DATA] [PERSON_NAME] [PERSON_NAME] on the science…" at bounding box center [266, 350] width 346 height 168
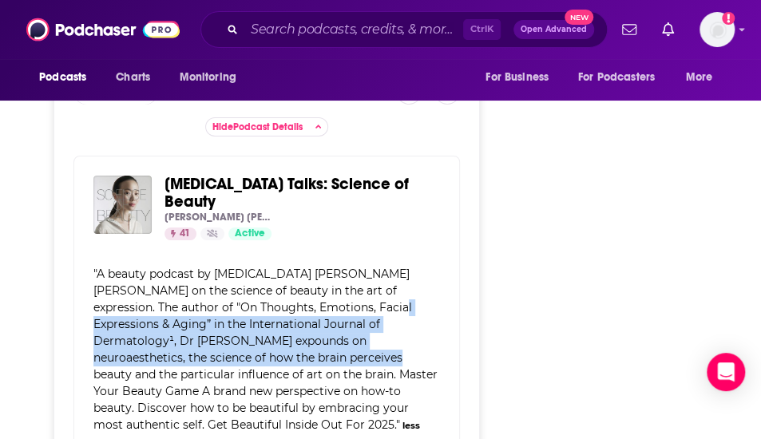
click at [288, 287] on div "" A beauty podcast by [MEDICAL_DATA] [PERSON_NAME] [PERSON_NAME] on the science…" at bounding box center [266, 350] width 346 height 168
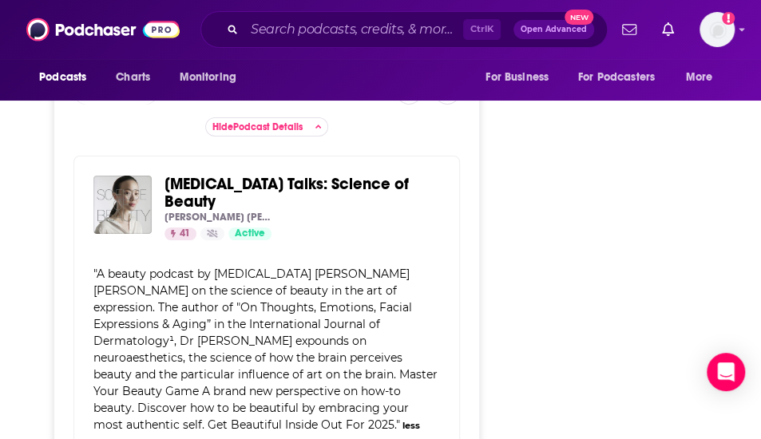
scroll to position [2497, 0]
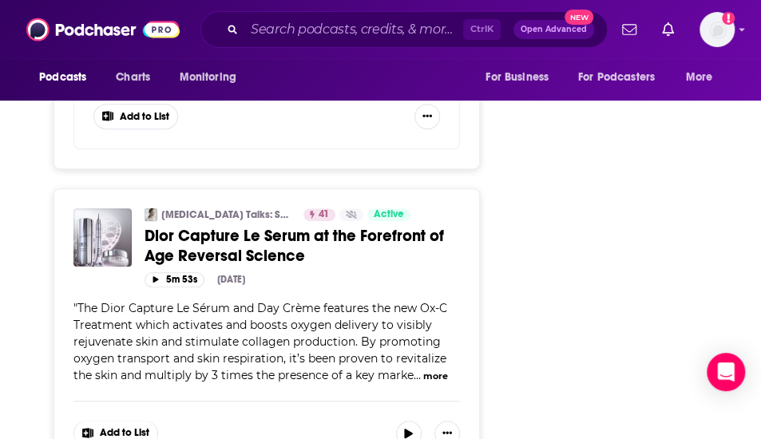
click at [292, 301] on span "The Dior Capture Le Sérum and Day Crème features the new Ox-C Treatment which a…" at bounding box center [260, 341] width 374 height 81
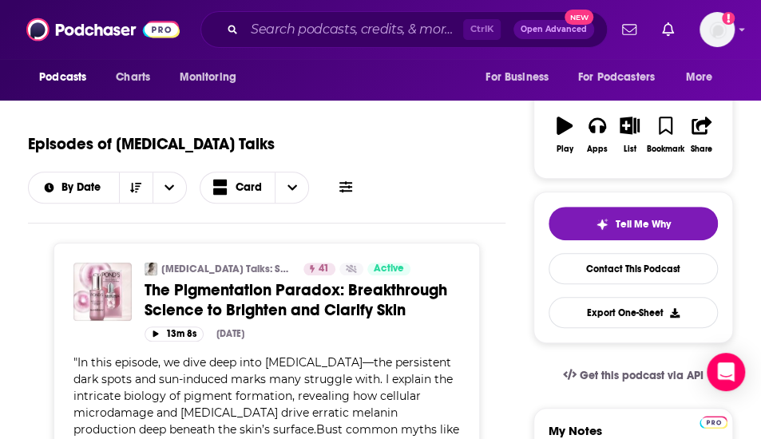
scroll to position [240, 0]
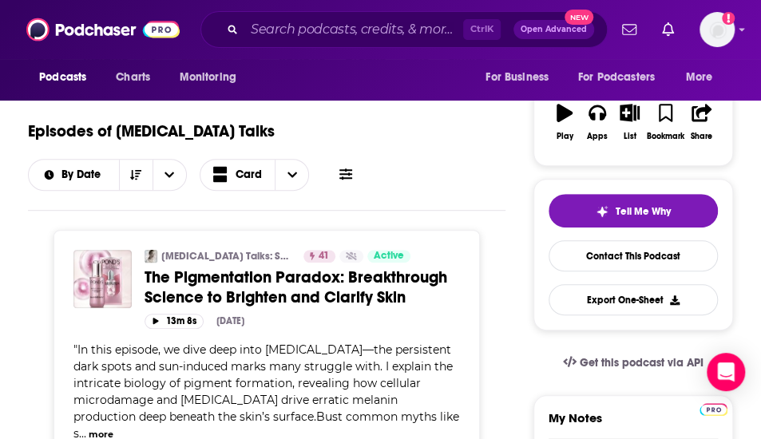
click at [286, 42] on div "Ctrl K Open Advanced New" at bounding box center [404, 29] width 407 height 37
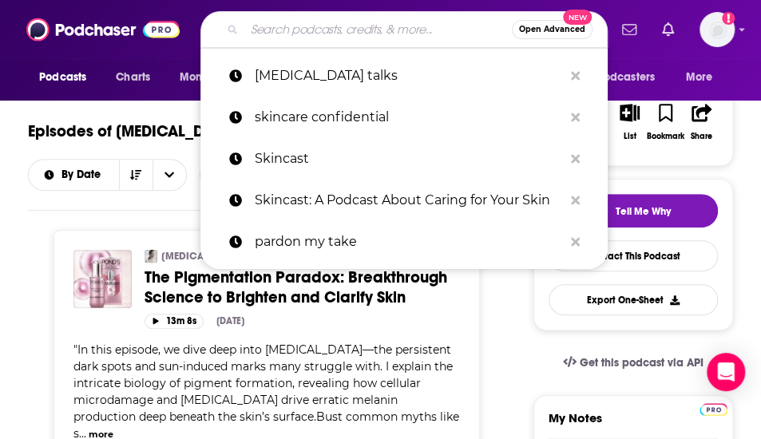
click at [294, 23] on input "Search podcasts, credits, & more..." at bounding box center [378, 30] width 268 height 26
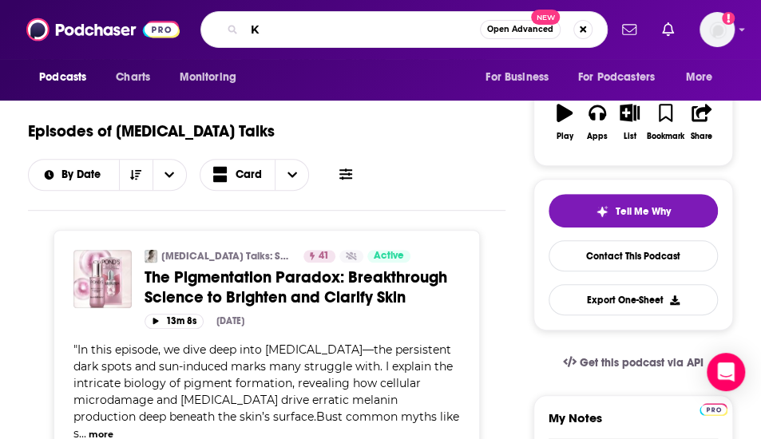
type input "K"
type input "Skin to it podcast"
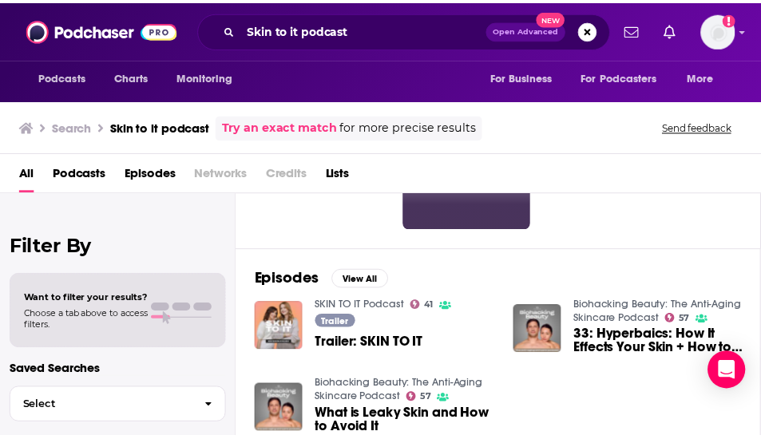
scroll to position [154, 0]
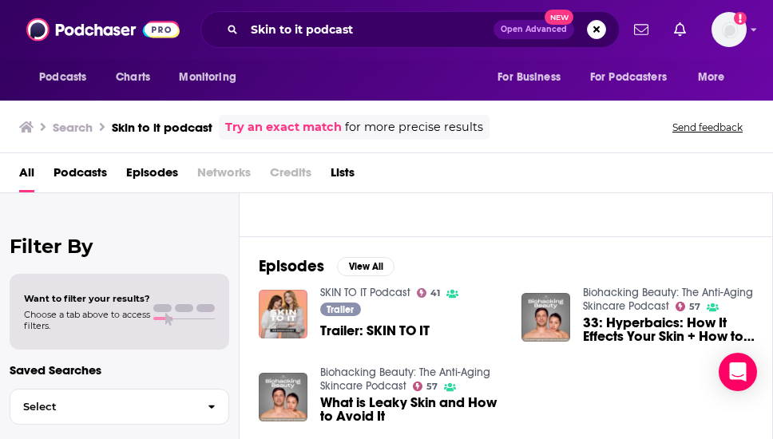
click at [377, 290] on link "SKIN TO IT Podcast" at bounding box center [365, 293] width 90 height 14
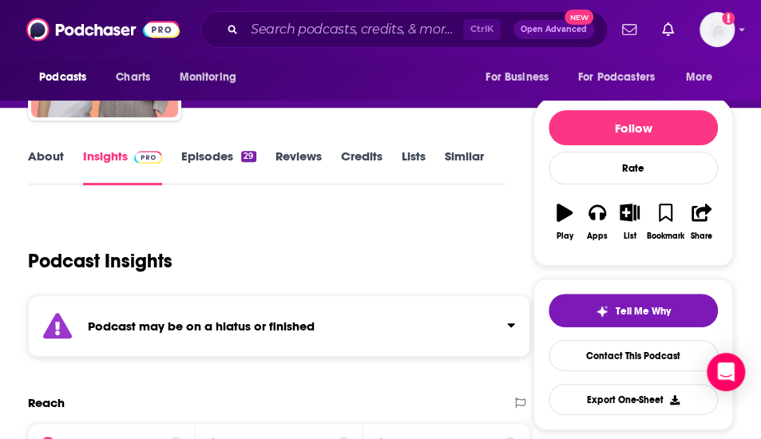
scroll to position [241, 0]
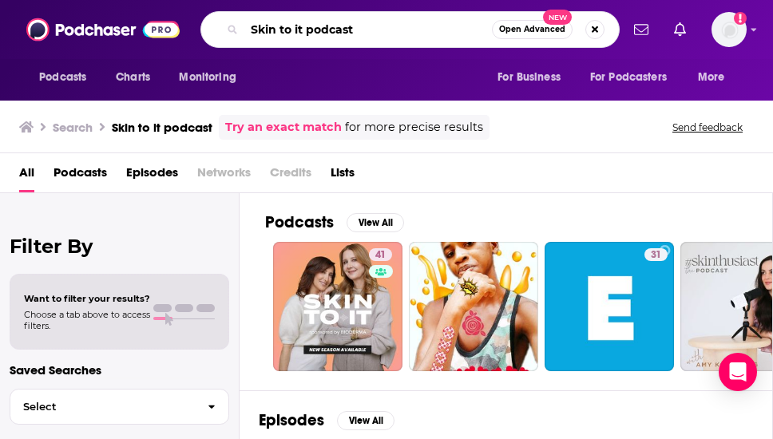
click at [271, 23] on input "Skin to it podcast" at bounding box center [368, 30] width 248 height 26
type input "after hours skin clinic"
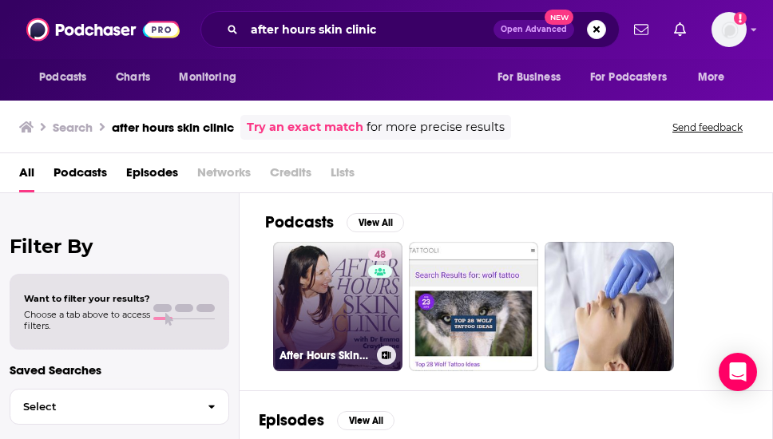
click at [349, 351] on h3 "After Hours Skin Clinic" at bounding box center [325, 356] width 91 height 14
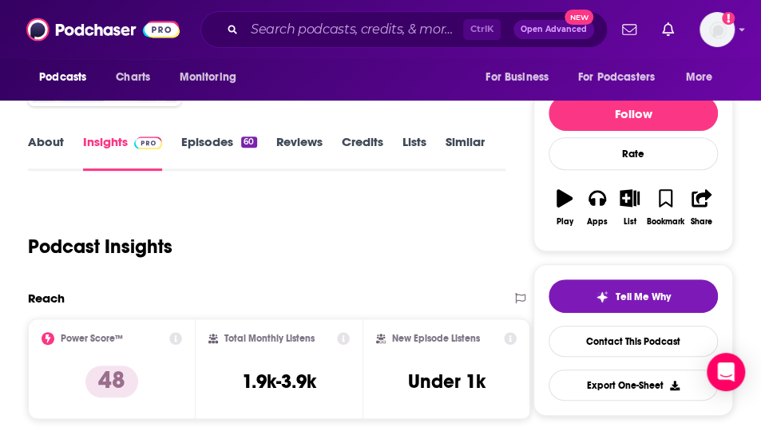
scroll to position [26, 0]
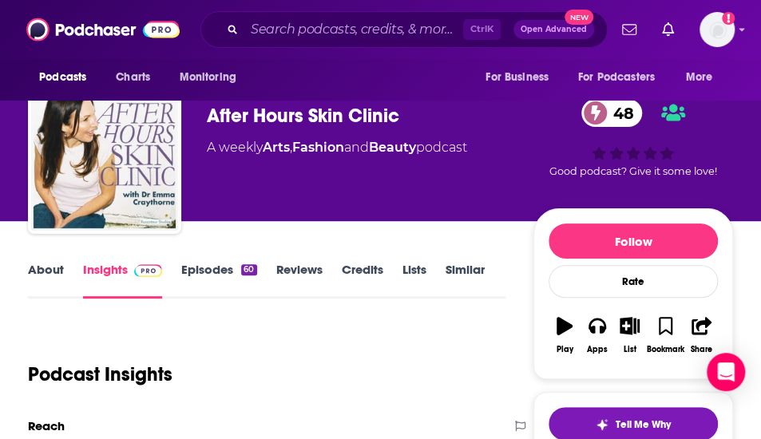
click at [206, 272] on link "Episodes 60" at bounding box center [218, 280] width 75 height 37
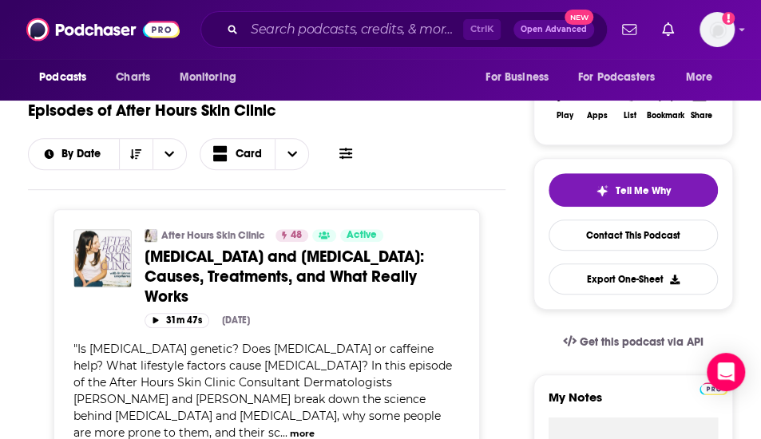
scroll to position [271, 0]
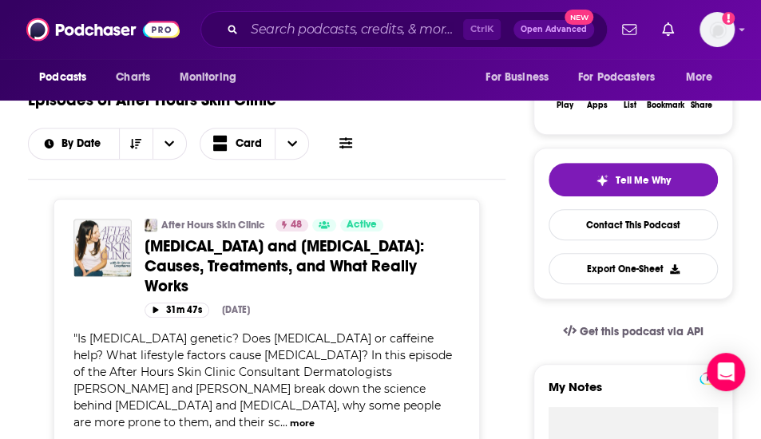
click at [315, 417] on button "more" at bounding box center [302, 424] width 25 height 14
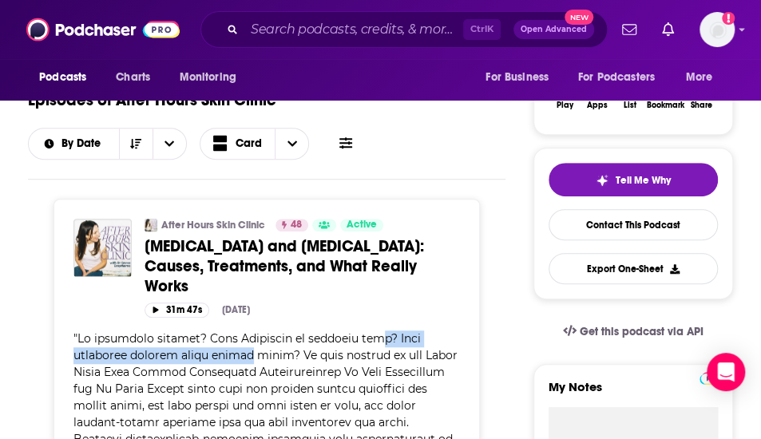
drag, startPoint x: 185, startPoint y: 341, endPoint x: 354, endPoint y: 317, distance: 170.3
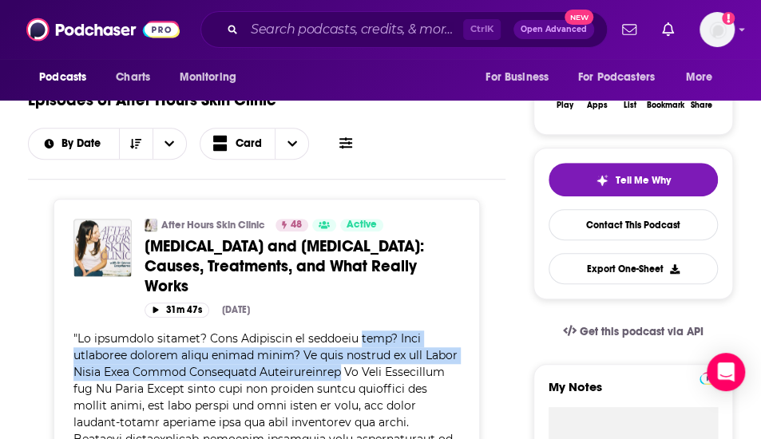
drag, startPoint x: 354, startPoint y: 317, endPoint x: 189, endPoint y: 351, distance: 168.7
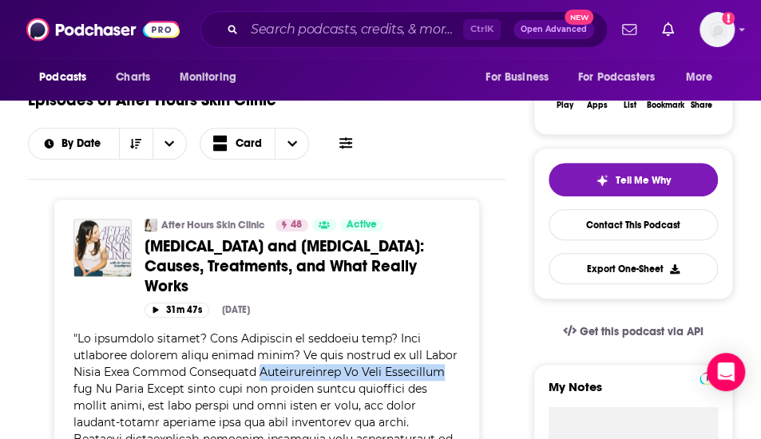
drag, startPoint x: 189, startPoint y: 351, endPoint x: 383, endPoint y: 398, distance: 200.5
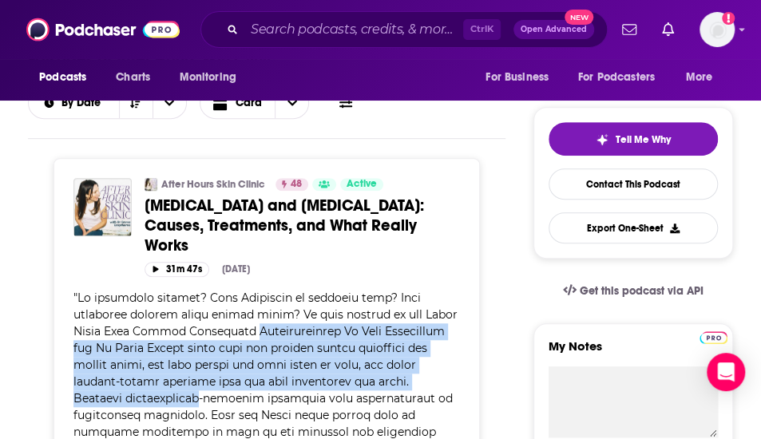
scroll to position [320, 0]
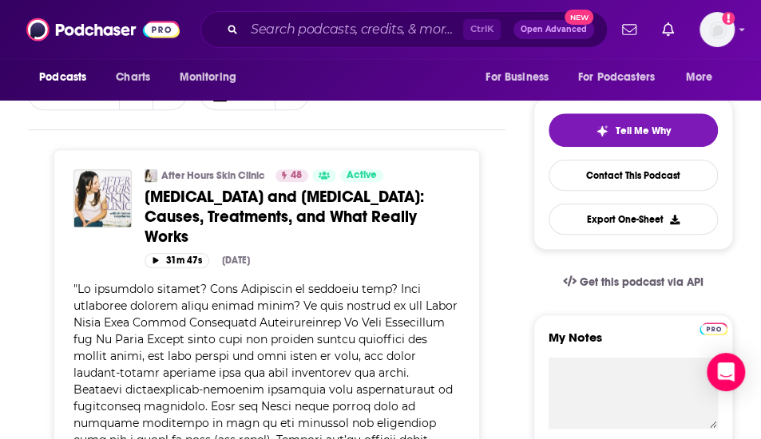
click at [383, 398] on span at bounding box center [265, 423] width 384 height 283
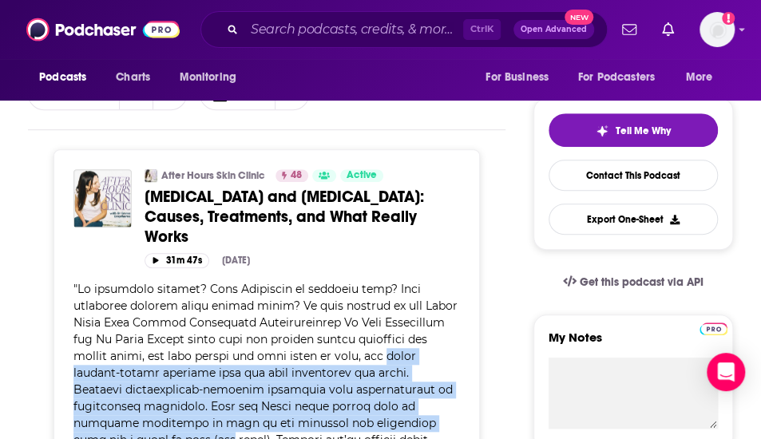
drag, startPoint x: 383, startPoint y: 398, endPoint x: 352, endPoint y: 336, distance: 70.0
click at [352, 336] on span at bounding box center [265, 423] width 384 height 283
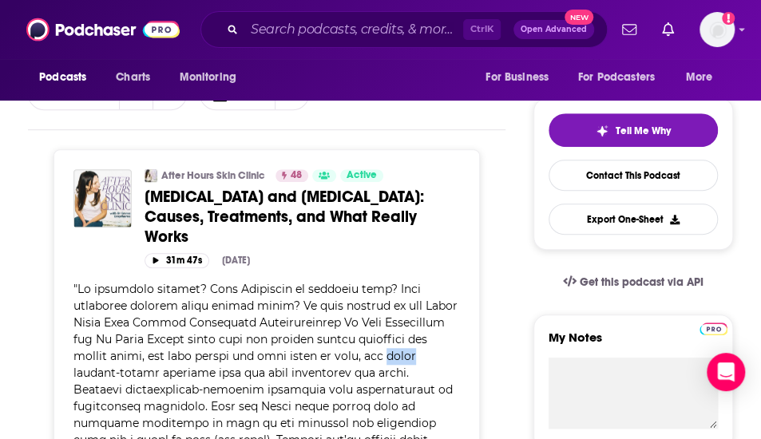
click at [352, 336] on span at bounding box center [265, 423] width 384 height 283
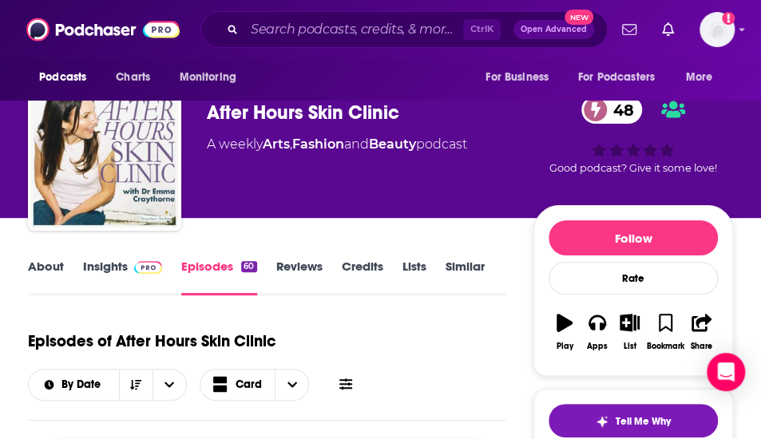
scroll to position [0, 0]
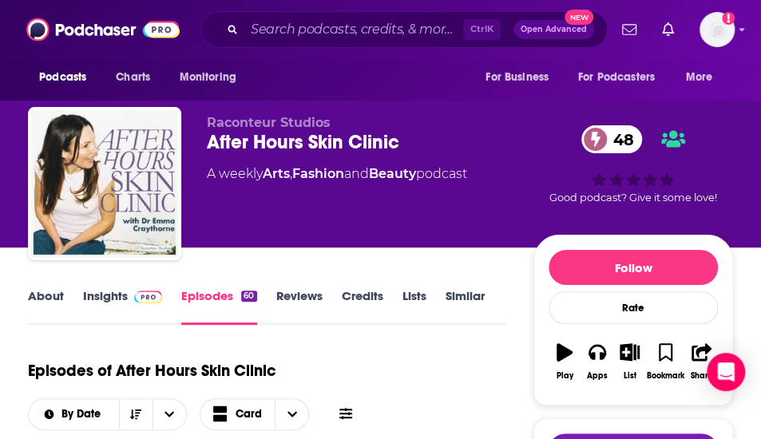
click at [48, 292] on link "About" at bounding box center [46, 306] width 36 height 37
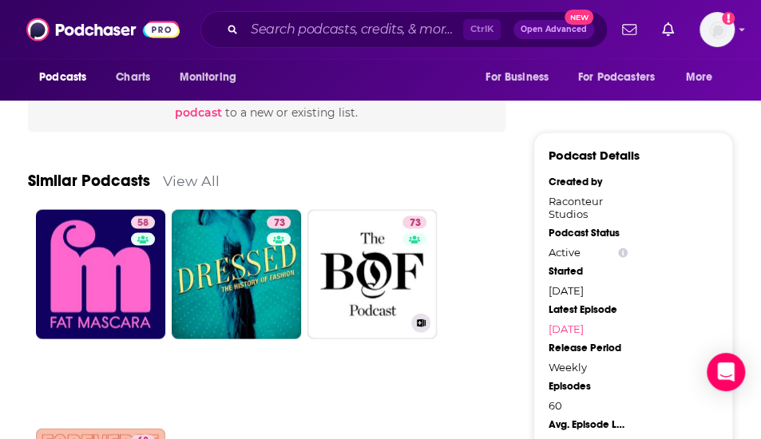
scroll to position [1242, 0]
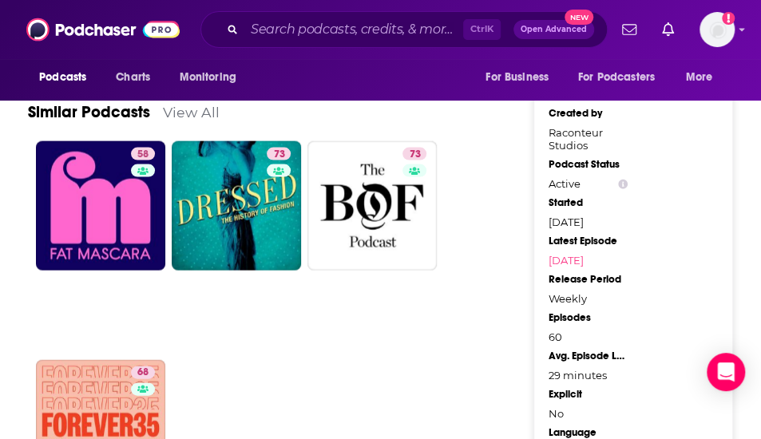
drag, startPoint x: 402, startPoint y: 320, endPoint x: 363, endPoint y: 294, distance: 47.2
click at [363, 294] on ul "58 73 73 68" at bounding box center [275, 356] width 479 height 431
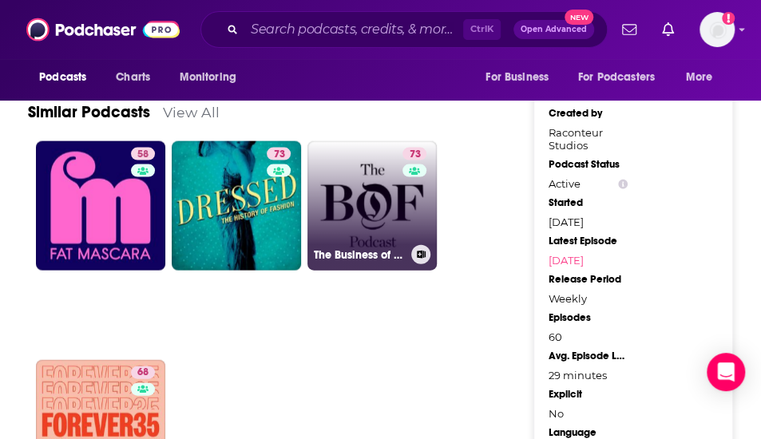
click at [367, 214] on link "73 The Business of Fashion Podcast" at bounding box center [372, 205] width 129 height 129
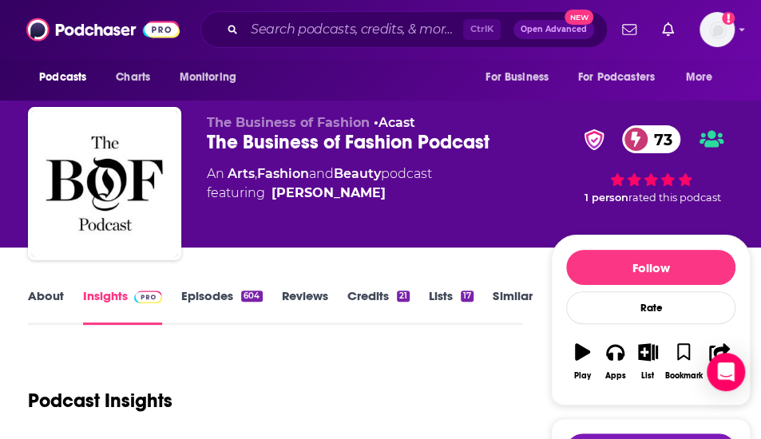
click at [201, 296] on link "Episodes 604" at bounding box center [221, 306] width 81 height 37
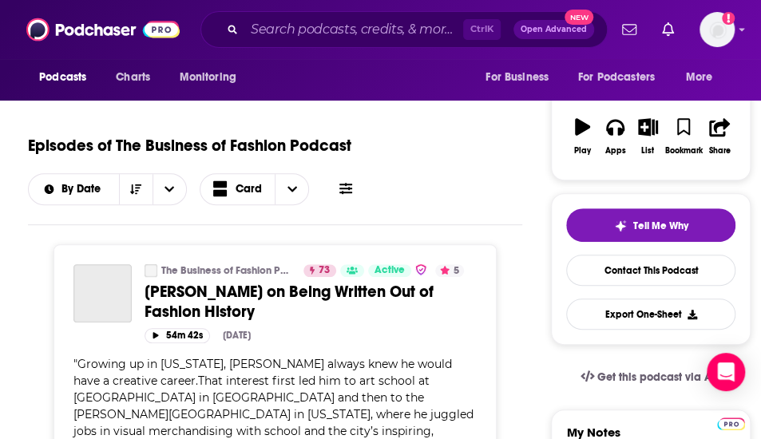
scroll to position [346, 0]
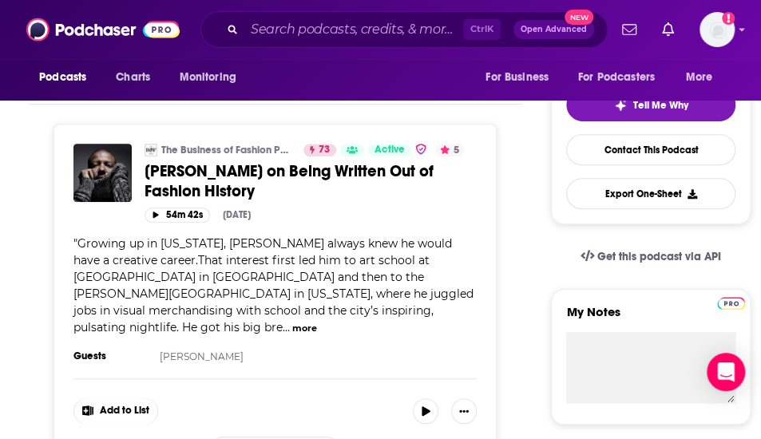
click at [333, 309] on span "Growing up in [US_STATE], [PERSON_NAME] always knew he would have a creative ca…" at bounding box center [273, 285] width 400 height 98
click at [290, 320] on span "..." at bounding box center [286, 327] width 7 height 14
click at [317, 322] on button "more" at bounding box center [304, 329] width 25 height 14
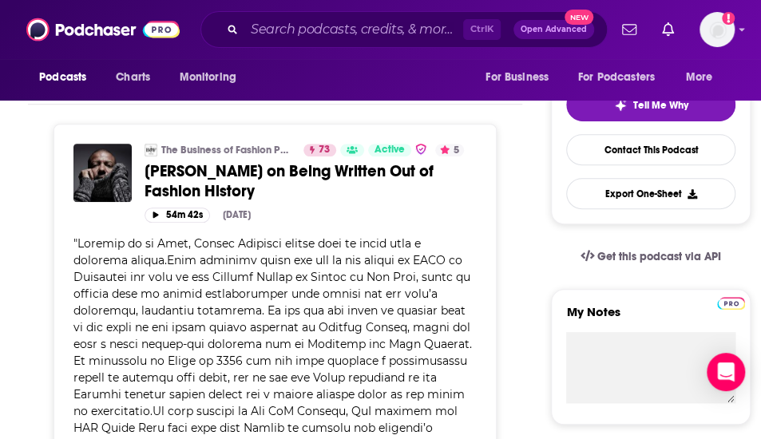
scroll to position [362, 0]
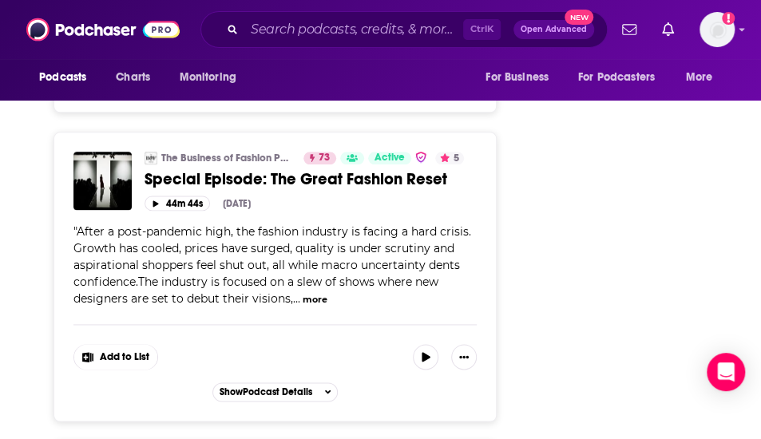
scroll to position [3169, 0]
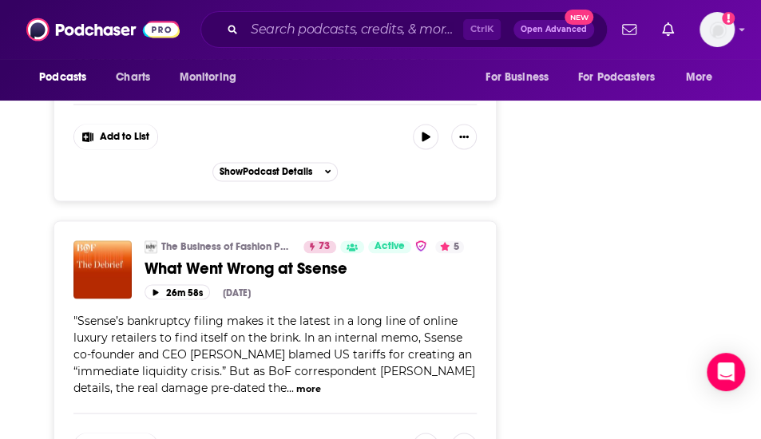
click at [310, 382] on button "more" at bounding box center [308, 389] width 25 height 14
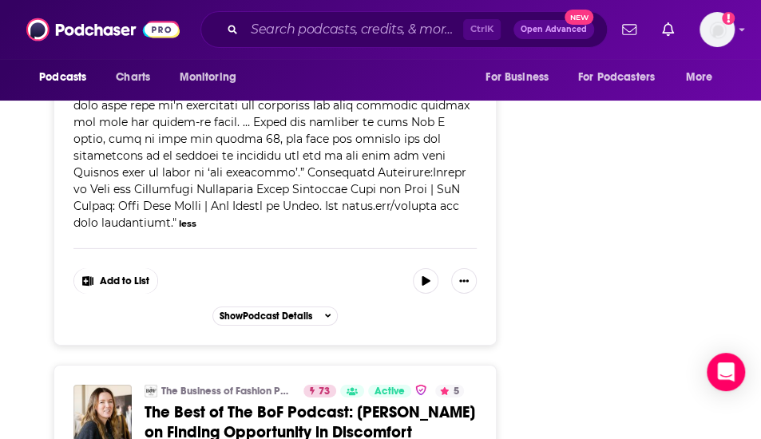
scroll to position [4061, 0]
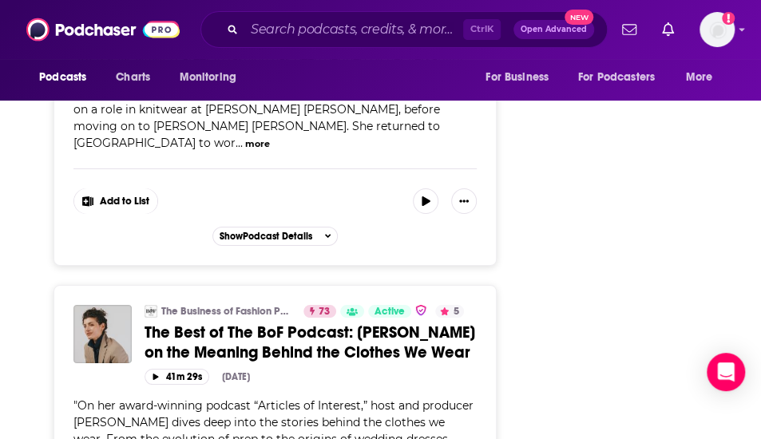
click at [358, 399] on span "On her award-winning podcast “Articles of Interest,” host and producer [PERSON_…" at bounding box center [273, 439] width 400 height 81
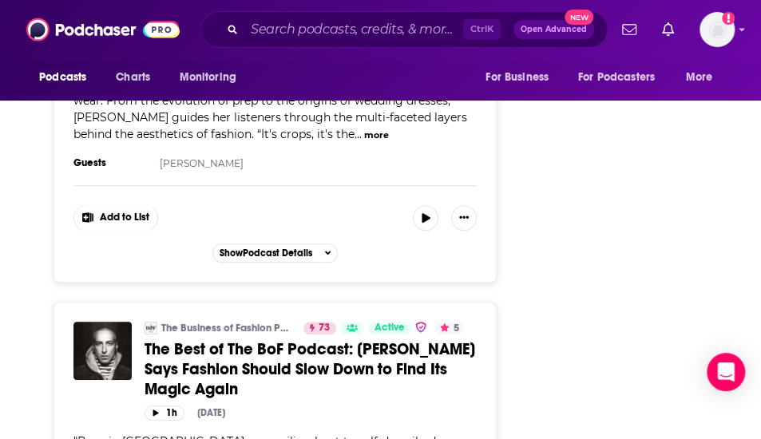
scroll to position [4920, 0]
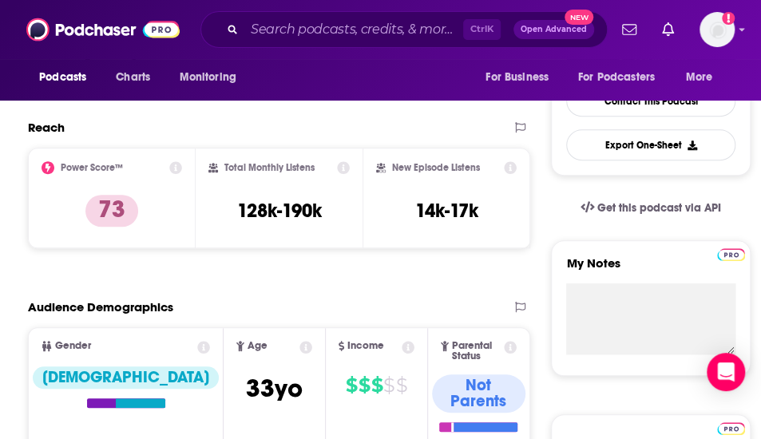
scroll to position [395, 0]
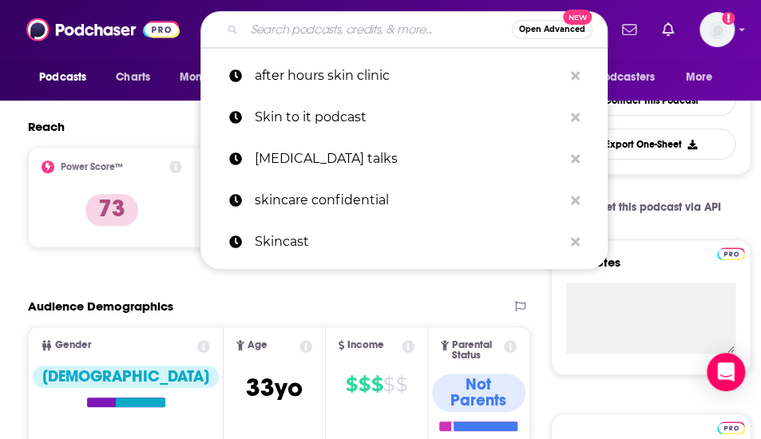
click at [340, 30] on input "Search podcasts, credits, & more..." at bounding box center [378, 30] width 268 height 26
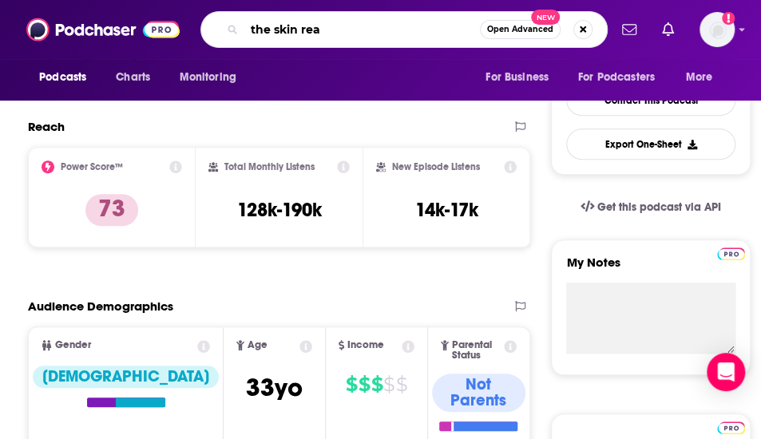
type input "the skin real"
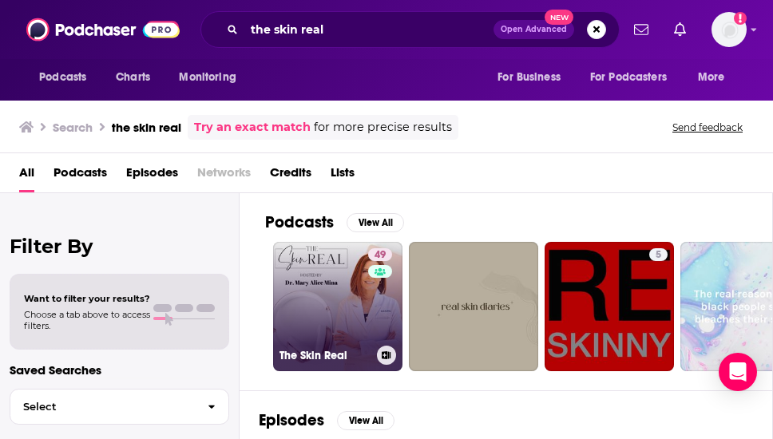
click at [320, 354] on h3 "The Skin Real" at bounding box center [325, 356] width 91 height 14
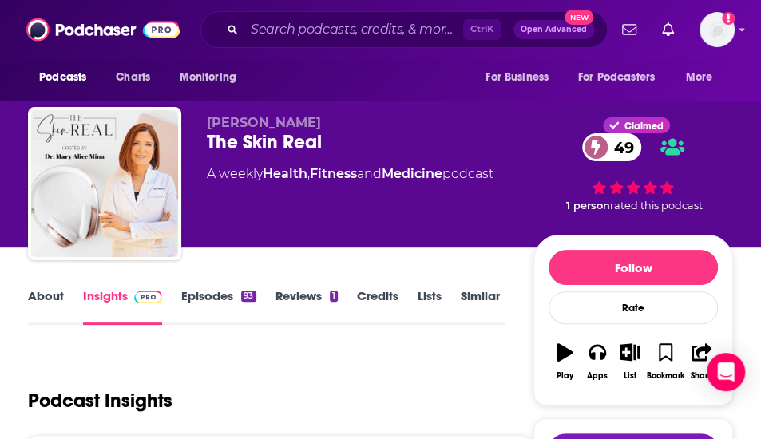
click at [203, 296] on link "Episodes 93" at bounding box center [218, 306] width 74 height 37
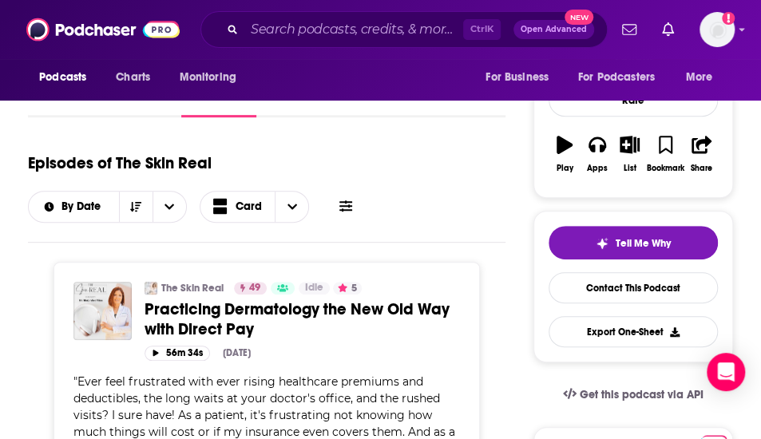
scroll to position [367, 0]
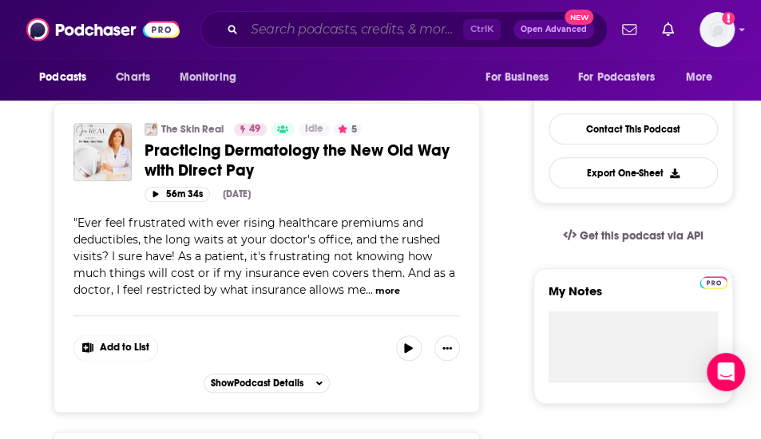
click at [312, 30] on input "Search podcasts, credits, & more..." at bounding box center [353, 30] width 219 height 26
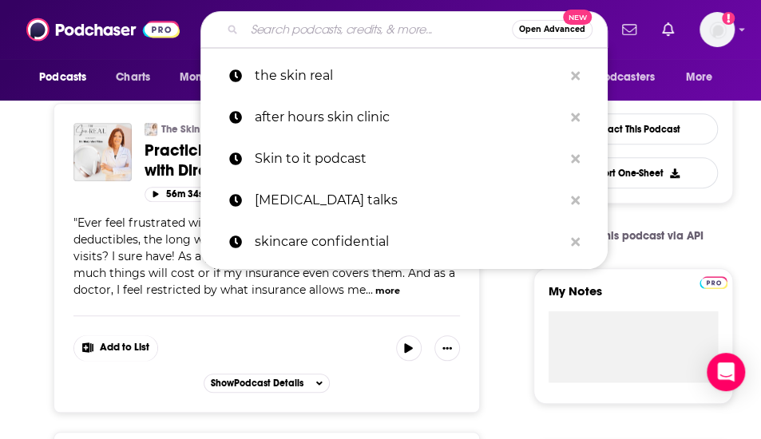
paste input "Skincare Anarchy"
type input "Skincare Anarchy"
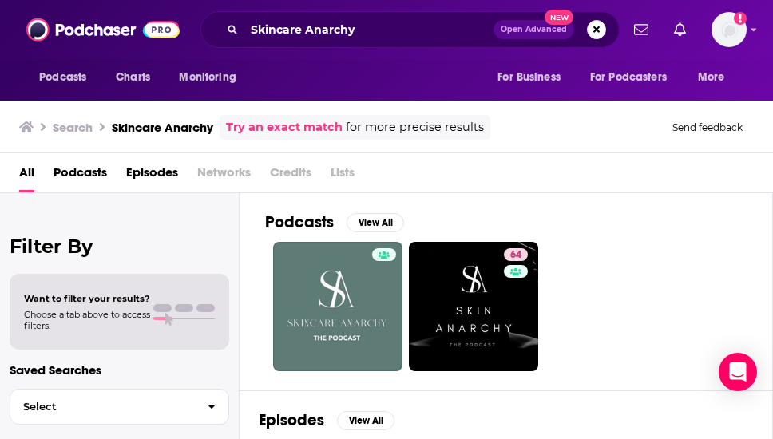
click at [700, 296] on div "64" at bounding box center [518, 306] width 507 height 129
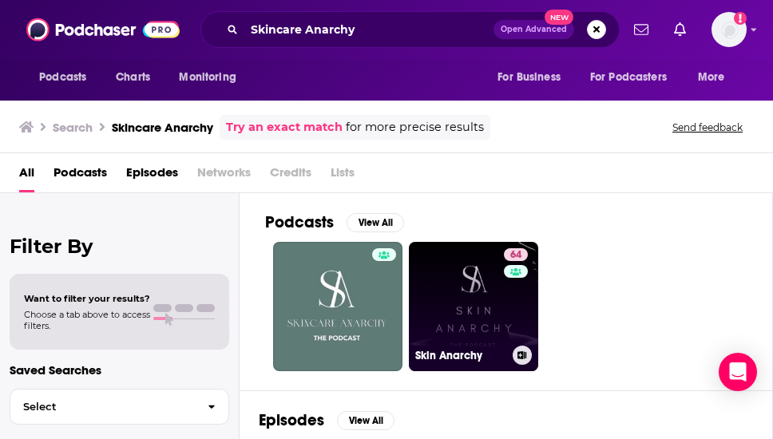
click at [431, 272] on link "64 Skin Anarchy" at bounding box center [473, 306] width 129 height 129
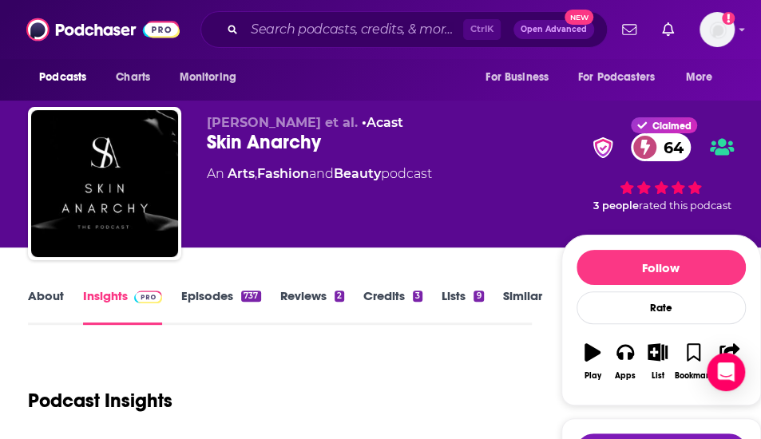
click at [215, 291] on link "Episodes 737" at bounding box center [220, 306] width 79 height 37
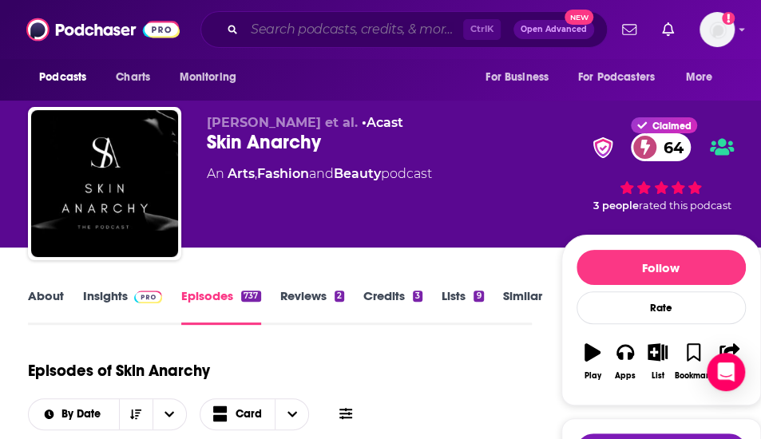
click at [317, 22] on input "Search podcasts, credits, & more..." at bounding box center [353, 30] width 219 height 26
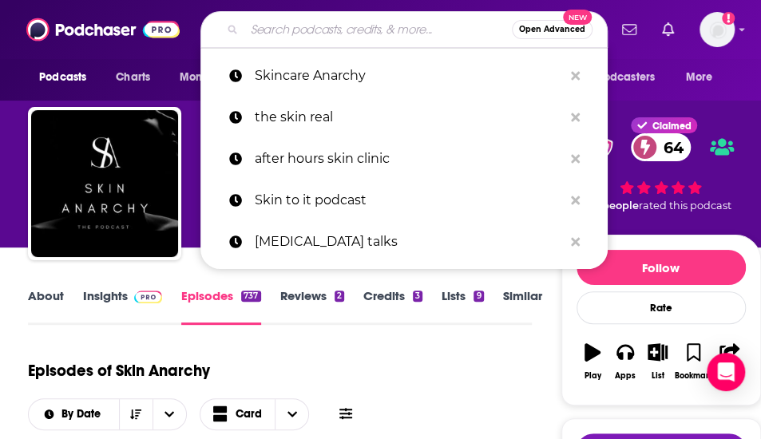
paste input "Skincare Confidential"
type input "Skincare Confidential"
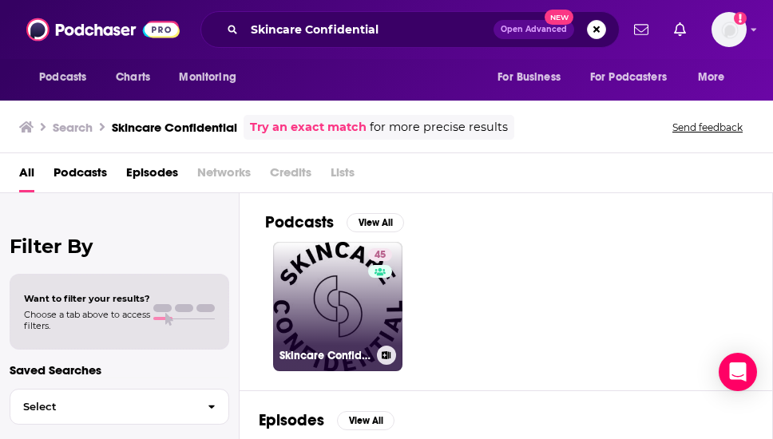
click at [324, 289] on link "45 Skincare Confidential" at bounding box center [337, 306] width 129 height 129
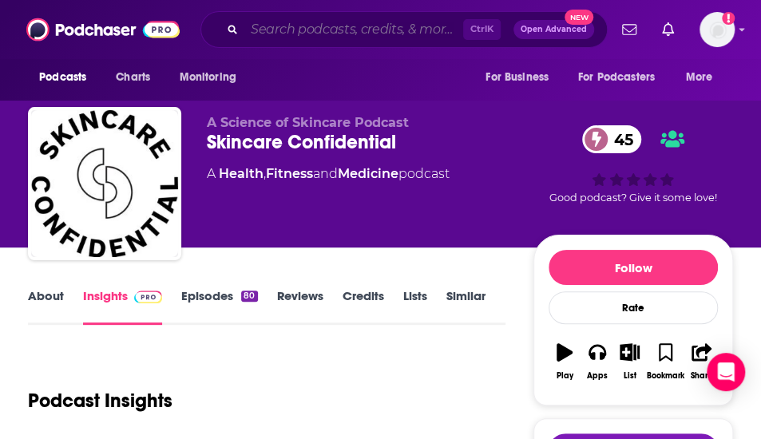
click at [300, 37] on input "Search podcasts, credits, & more..." at bounding box center [353, 30] width 219 height 26
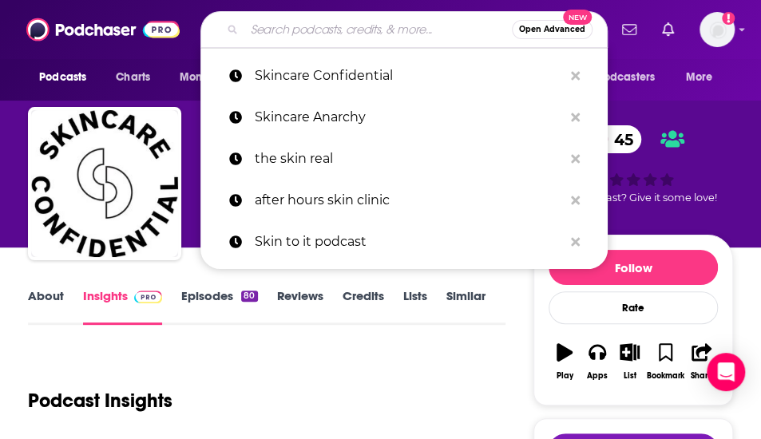
paste input "The Dr. Nikoleta Show"
type input "The Dr. Nikoleta Show"
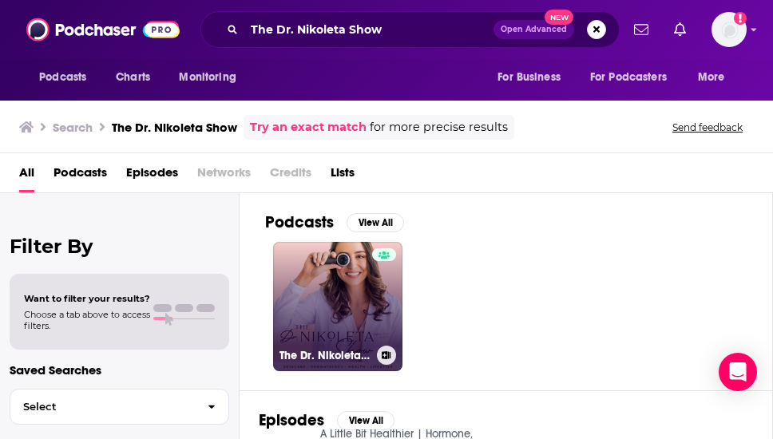
click at [351, 281] on link "The Dr. Nikoleta Show" at bounding box center [337, 306] width 129 height 129
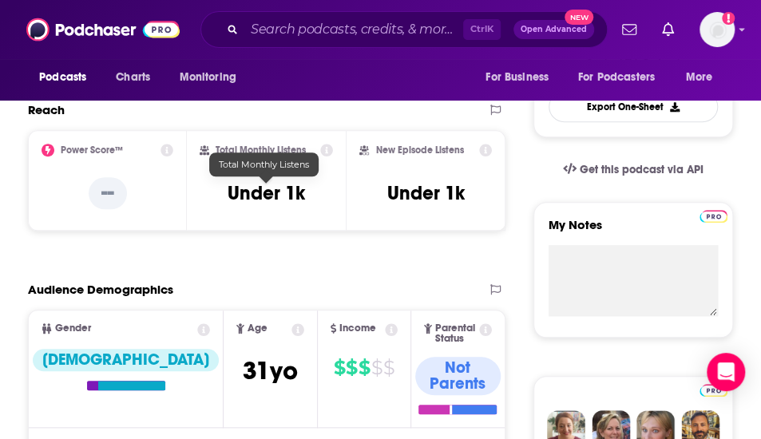
scroll to position [435, 0]
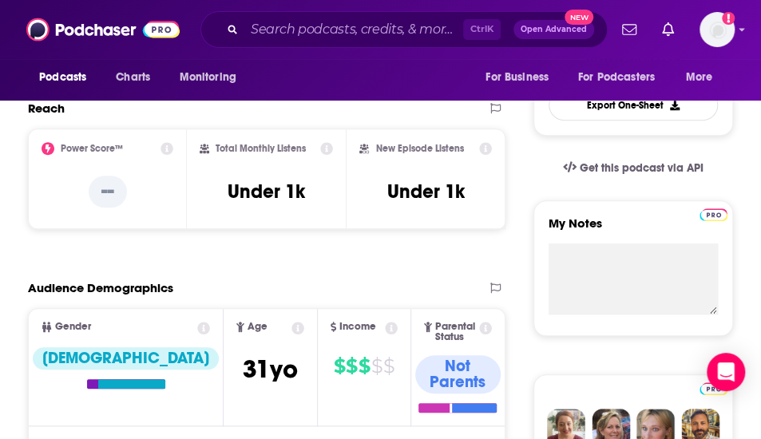
drag, startPoint x: 291, startPoint y: 49, endPoint x: 300, endPoint y: 42, distance: 11.4
click at [291, 49] on div "Podcasts Charts Monitoring Ctrl K Open Advanced New For Business For Podcasters…" at bounding box center [380, 29] width 761 height 59
click at [305, 36] on input "Search podcasts, credits, & more..." at bounding box center [353, 30] width 219 height 26
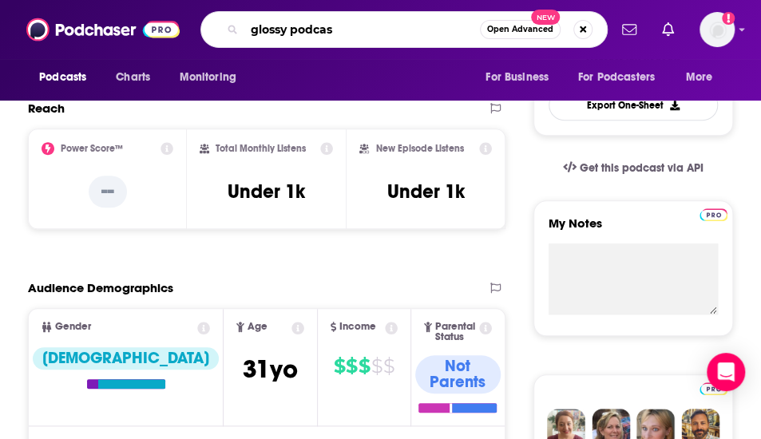
type input "glossy podcast"
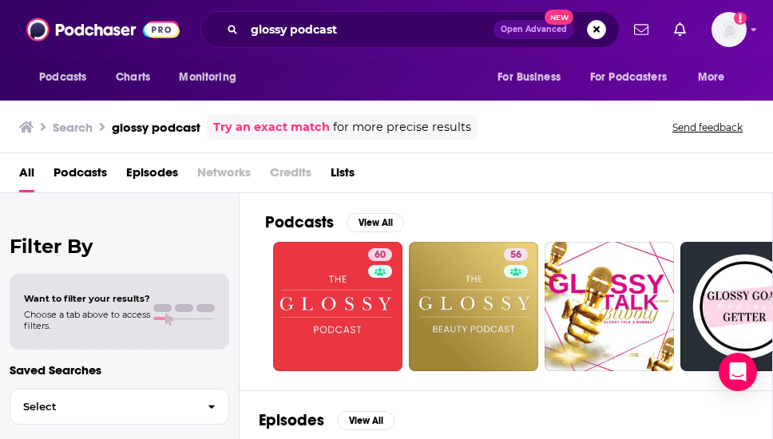
scroll to position [160, 0]
